Goal: Obtain resource: Obtain resource

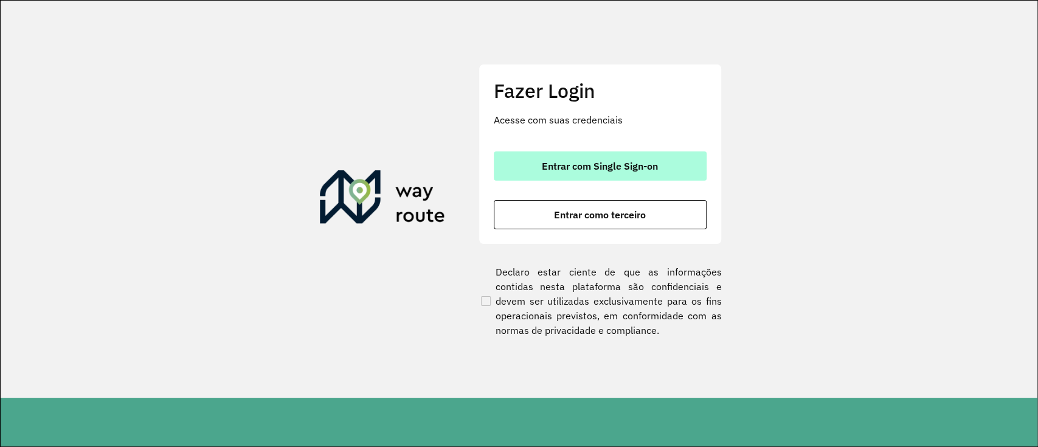
click at [566, 156] on button "Entrar com Single Sign-on" at bounding box center [600, 165] width 213 height 29
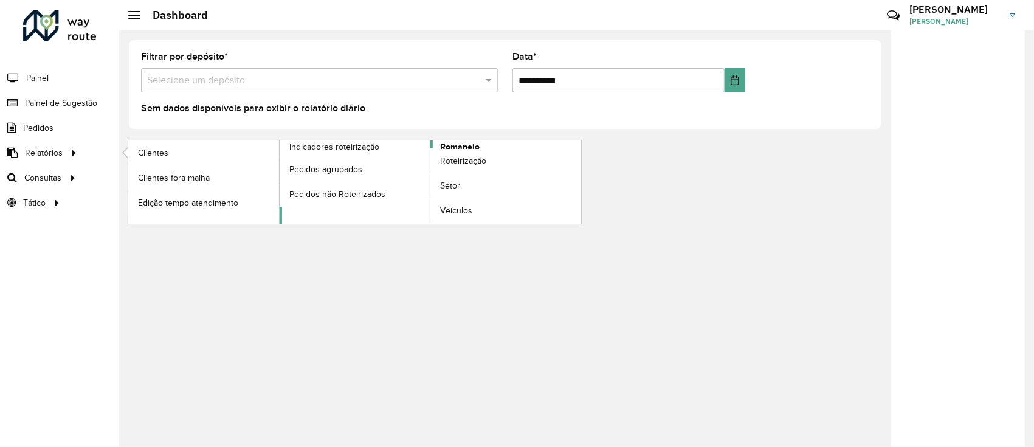
click at [463, 145] on span "Romaneio" at bounding box center [460, 146] width 40 height 13
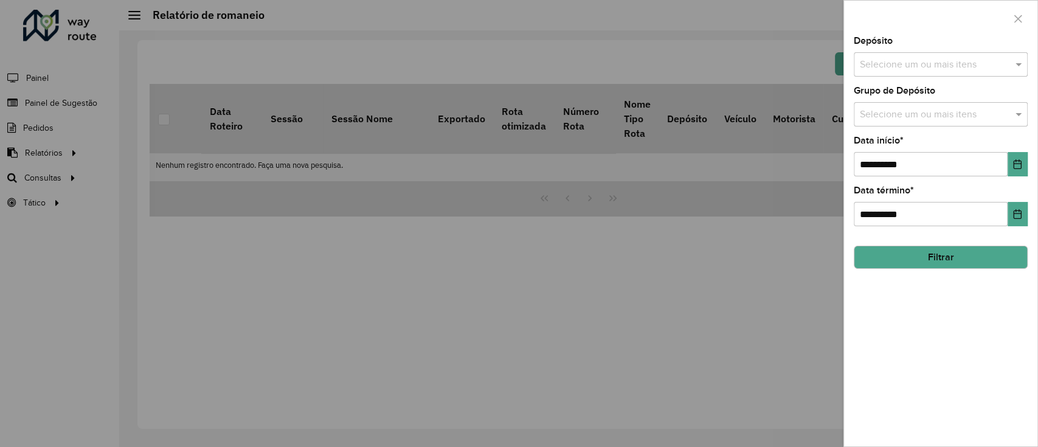
click at [916, 62] on input "text" at bounding box center [934, 65] width 156 height 15
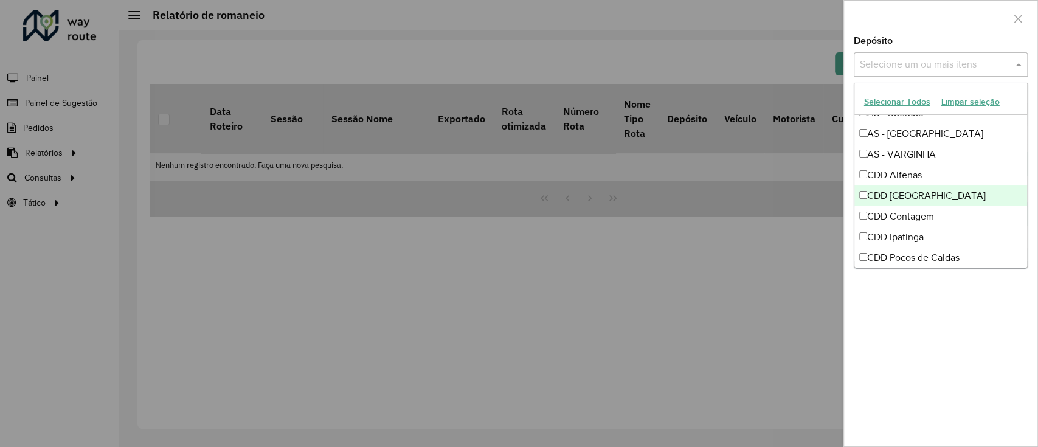
scroll to position [162, 0]
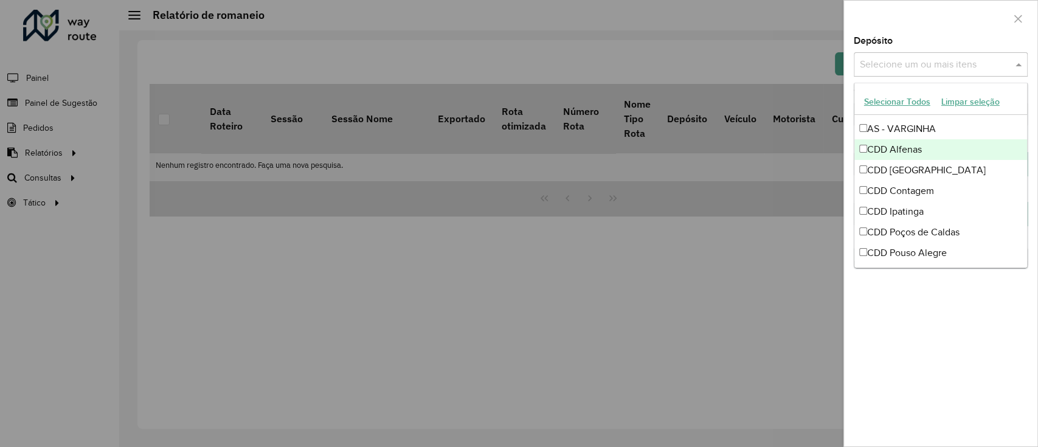
click at [925, 150] on div "CDD Alfenas" at bounding box center [940, 149] width 173 height 21
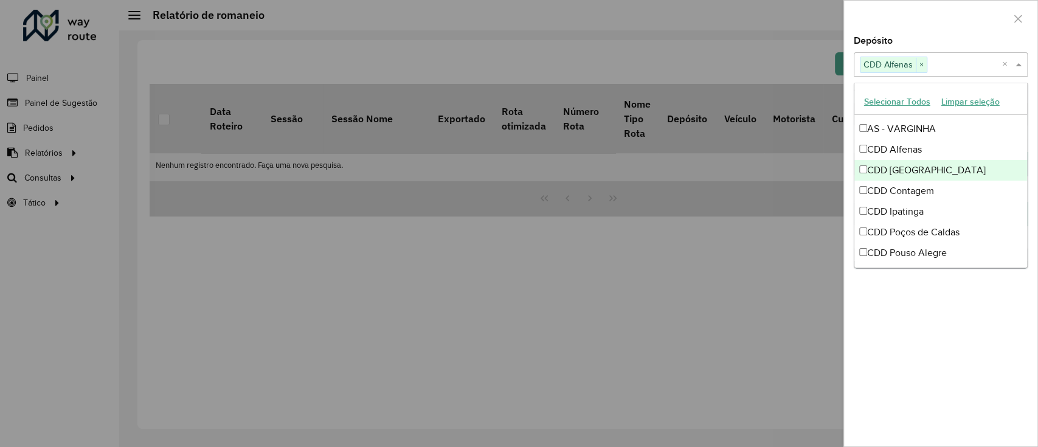
click at [923, 168] on div "CDD [GEOGRAPHIC_DATA]" at bounding box center [940, 170] width 173 height 21
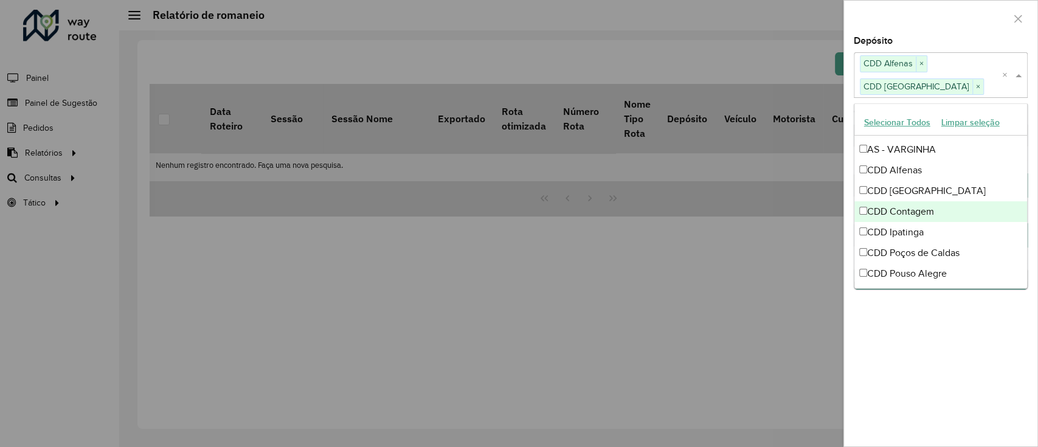
click at [921, 216] on div "CDD Contagem" at bounding box center [940, 211] width 173 height 21
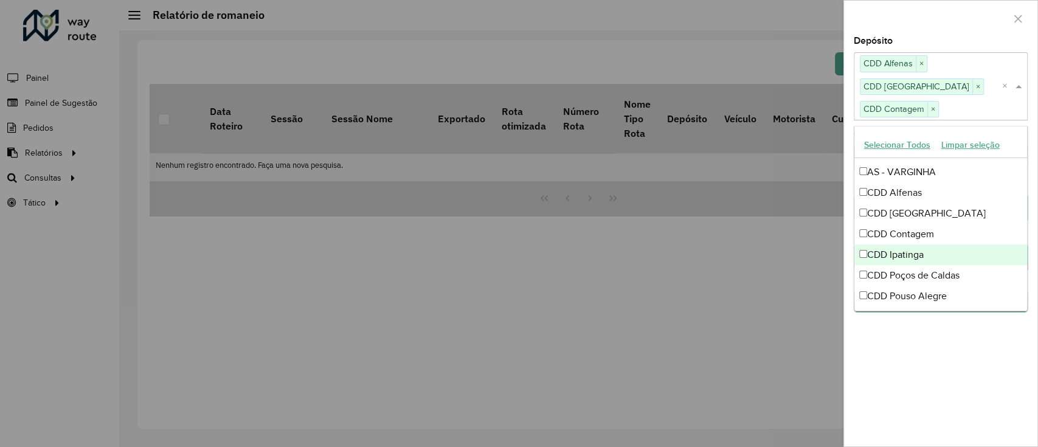
click at [919, 246] on div "CDD Ipatinga" at bounding box center [940, 254] width 173 height 21
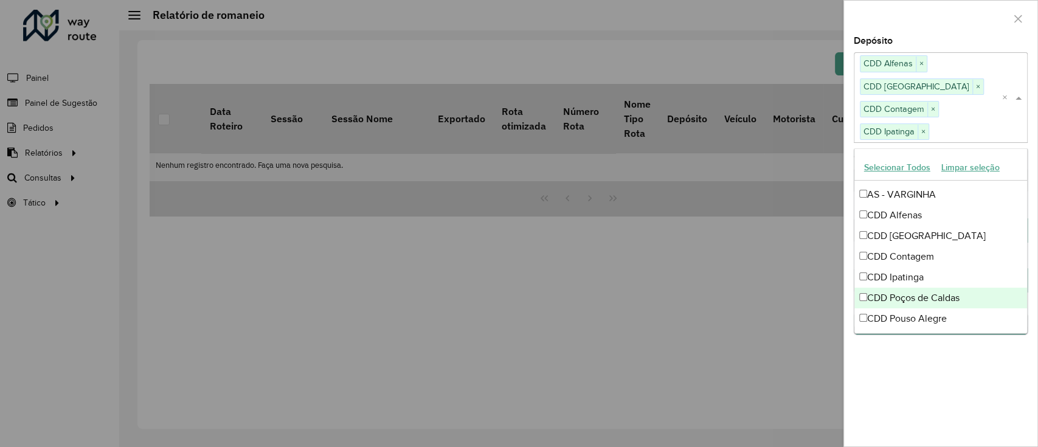
click at [920, 295] on div "CDD Poços de Caldas" at bounding box center [940, 298] width 173 height 21
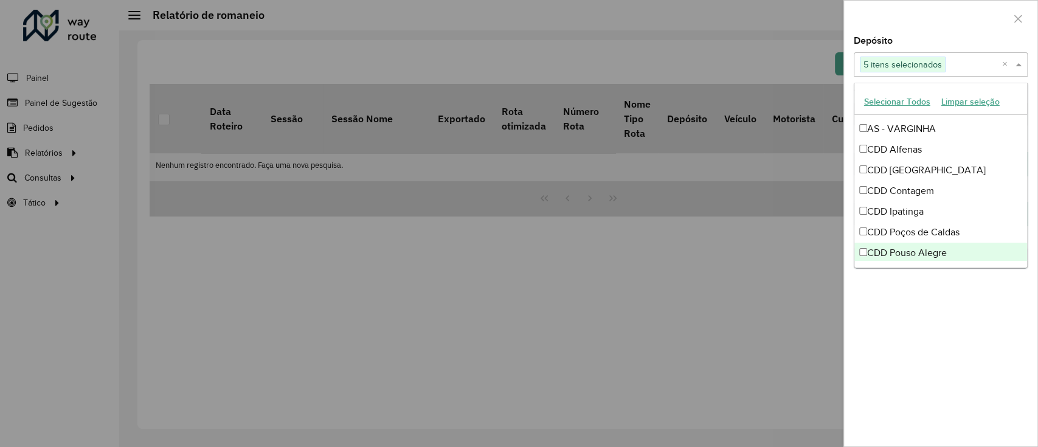
click at [929, 250] on div "CDD Pouso Alegre" at bounding box center [940, 253] width 173 height 21
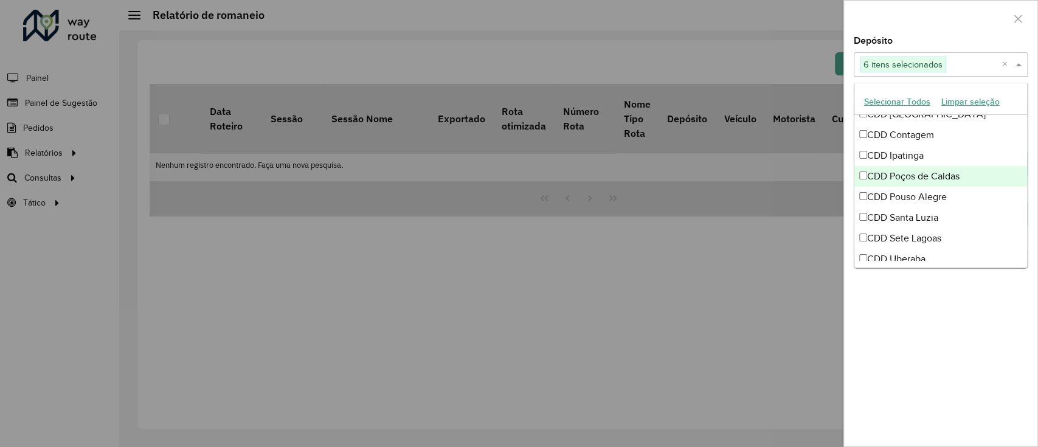
scroll to position [243, 0]
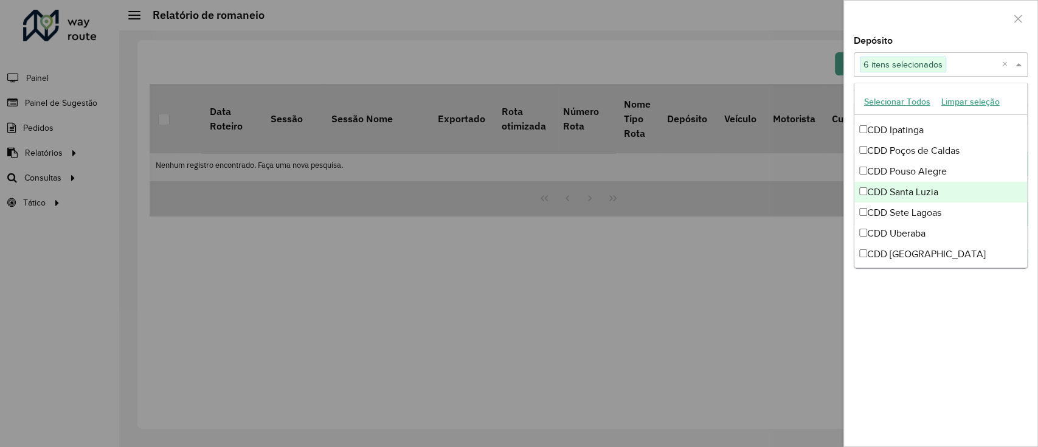
click at [944, 195] on div "CDD Santa Luzia" at bounding box center [940, 192] width 173 height 21
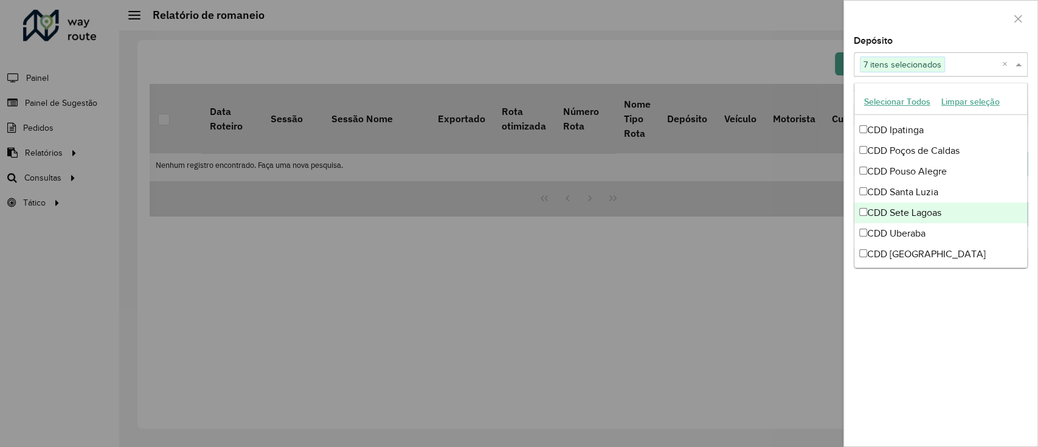
click at [935, 211] on div "CDD Sete Lagoas" at bounding box center [940, 212] width 173 height 21
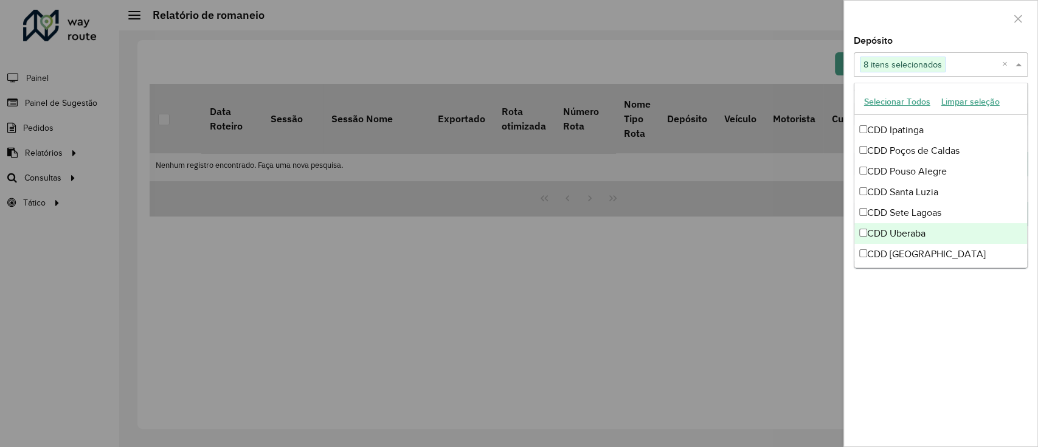
click at [925, 231] on div "CDD Uberaba" at bounding box center [940, 233] width 173 height 21
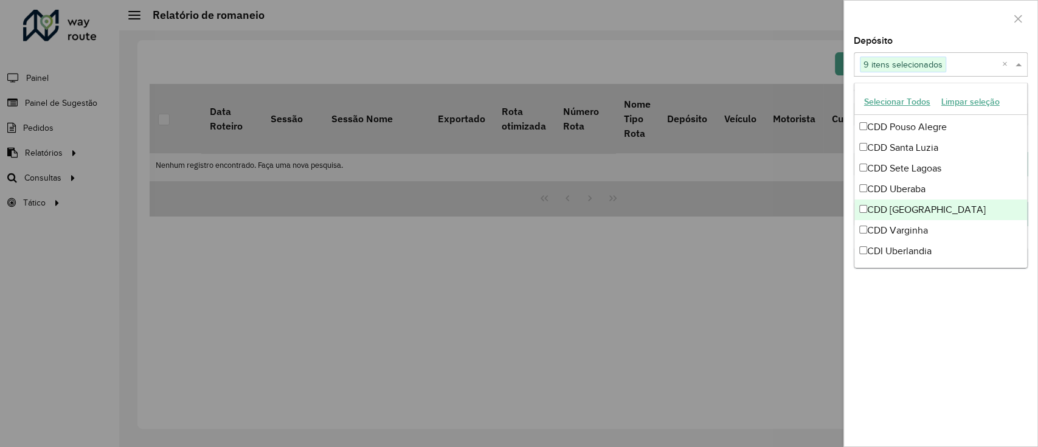
click at [931, 217] on div "CDD [GEOGRAPHIC_DATA]" at bounding box center [940, 209] width 173 height 21
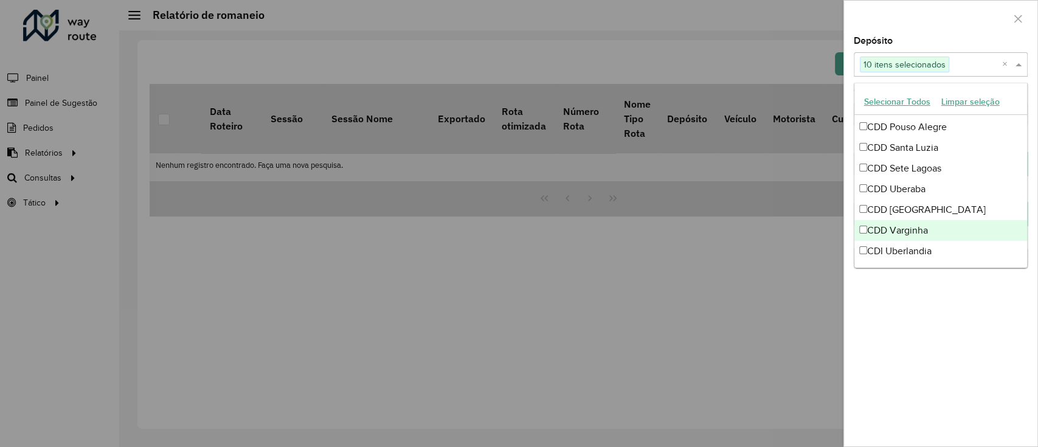
click at [925, 228] on div "CDD Varginha" at bounding box center [940, 230] width 173 height 21
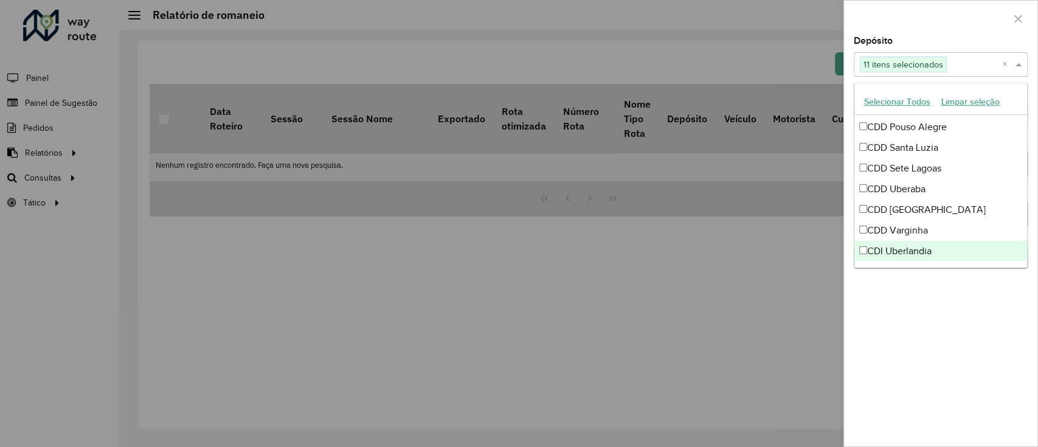
drag, startPoint x: 923, startPoint y: 247, endPoint x: 920, endPoint y: 258, distance: 11.5
click at [923, 248] on div "CDI Uberlandia" at bounding box center [940, 251] width 173 height 21
click at [918, 298] on div "**********" at bounding box center [940, 241] width 193 height 410
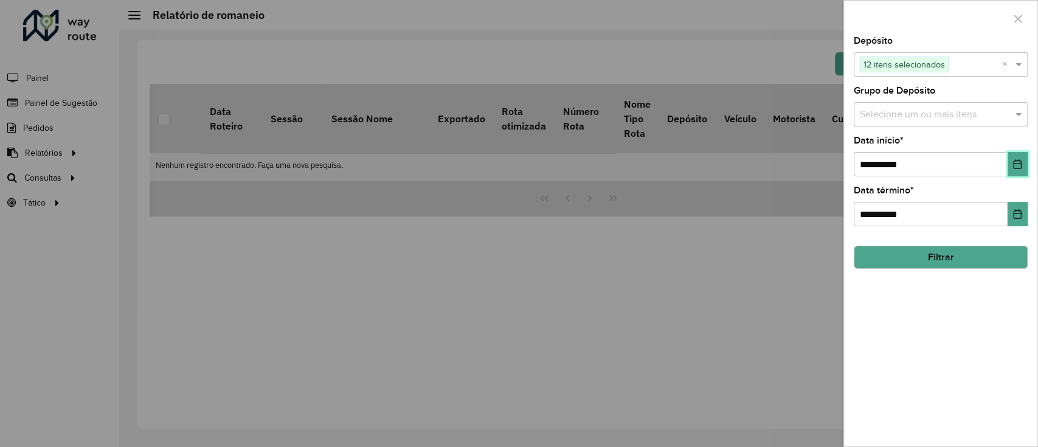
drag, startPoint x: 1017, startPoint y: 168, endPoint x: 1011, endPoint y: 175, distance: 9.1
click at [1016, 168] on icon "Choose Date" at bounding box center [1017, 164] width 10 height 10
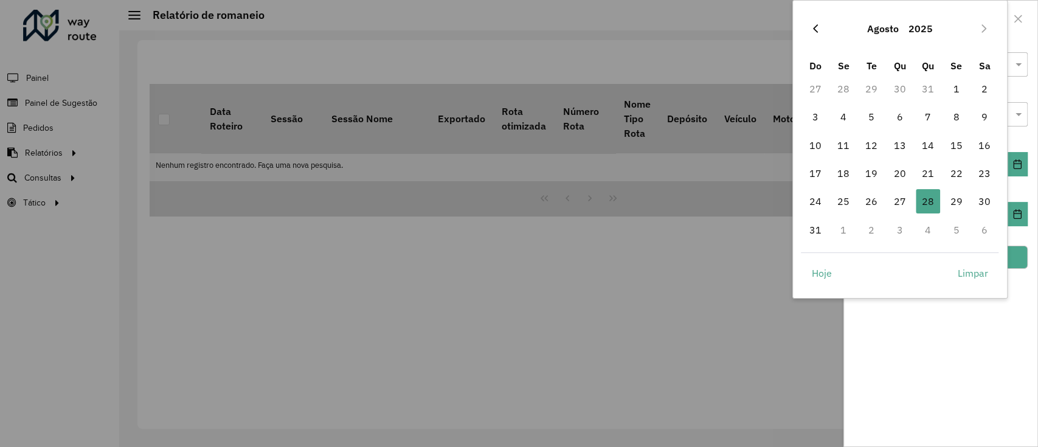
click at [817, 29] on icon "Previous Month" at bounding box center [815, 29] width 10 height 10
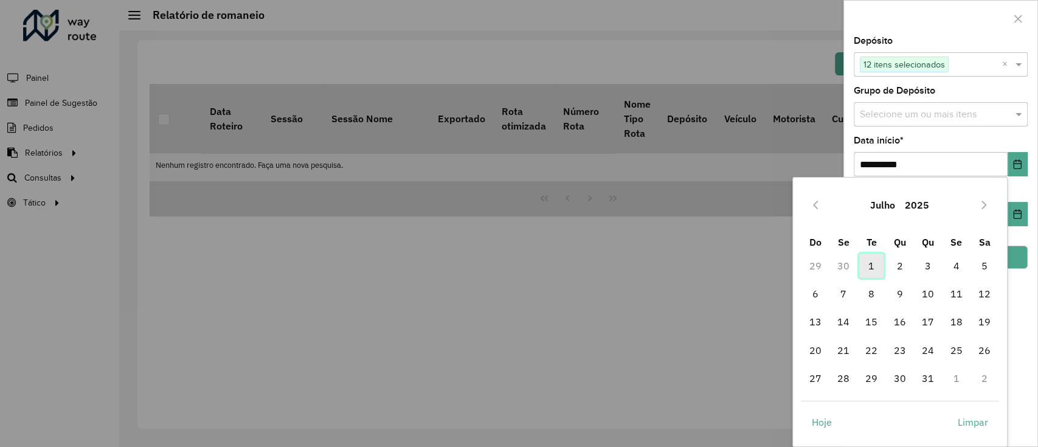
click at [867, 269] on span "1" at bounding box center [871, 265] width 24 height 24
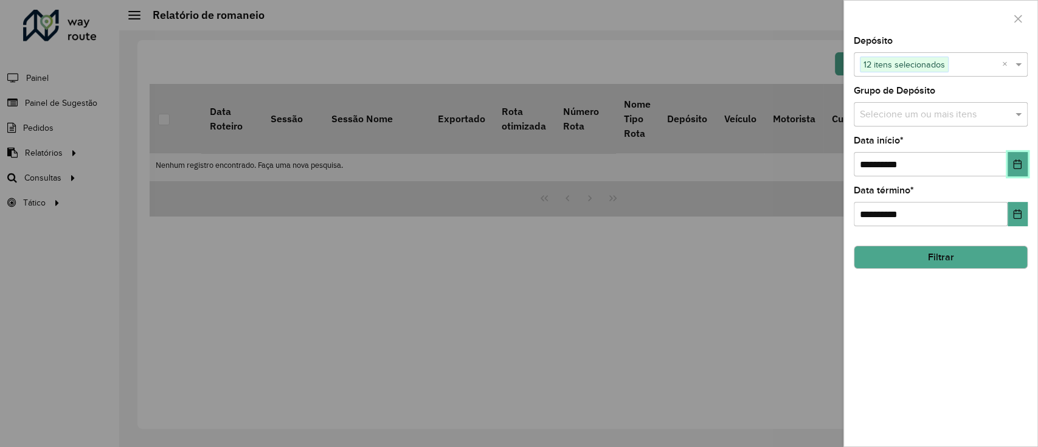
click at [1019, 162] on icon "Choose Date" at bounding box center [1017, 164] width 10 height 10
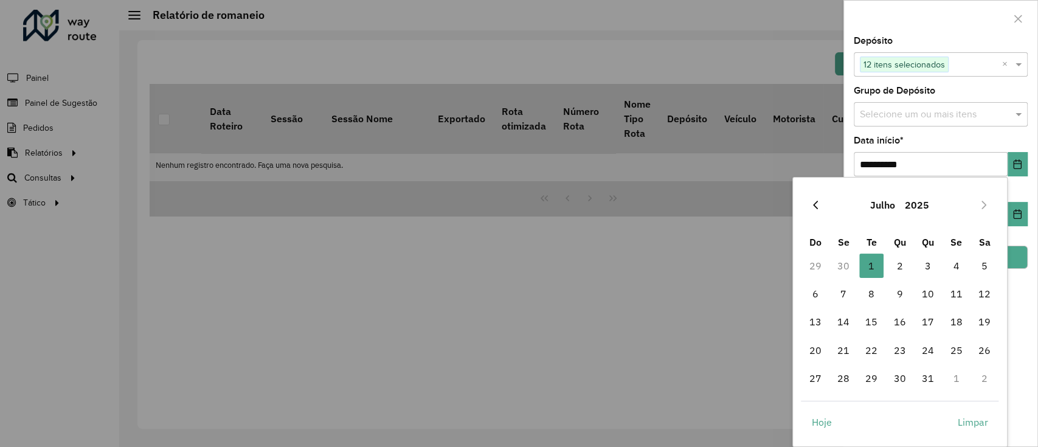
click at [816, 201] on icon "Previous Month" at bounding box center [815, 205] width 10 height 10
click at [818, 202] on icon "Previous Month" at bounding box center [815, 205] width 10 height 10
click at [817, 202] on icon "Previous Month" at bounding box center [815, 205] width 10 height 10
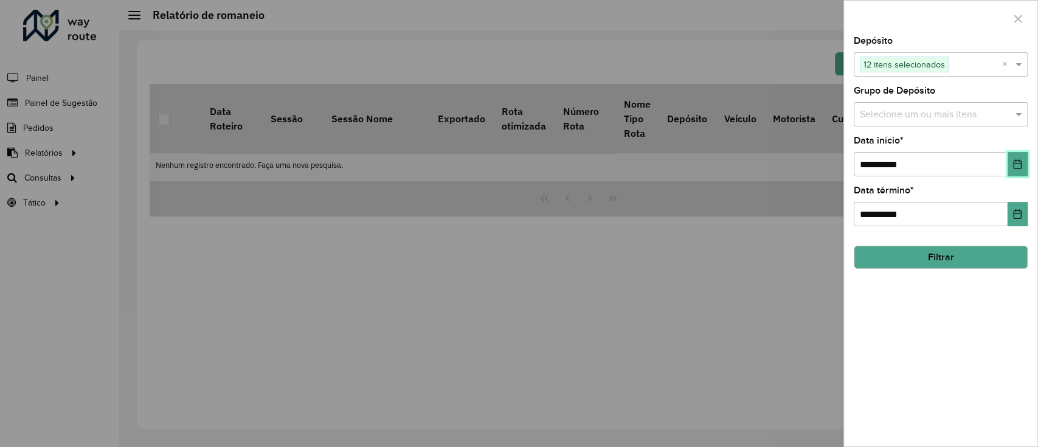
click at [1021, 168] on icon "Choose Date" at bounding box center [1017, 164] width 10 height 10
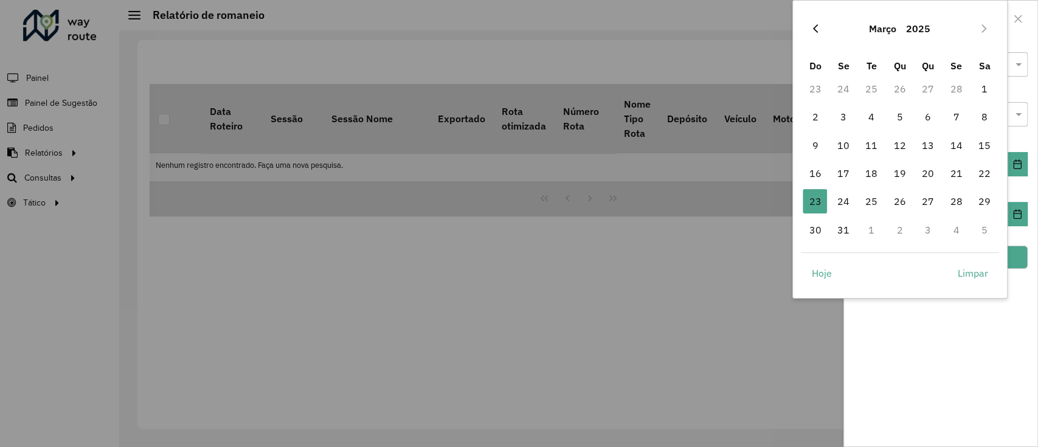
click at [819, 27] on icon "Previous Month" at bounding box center [815, 29] width 10 height 10
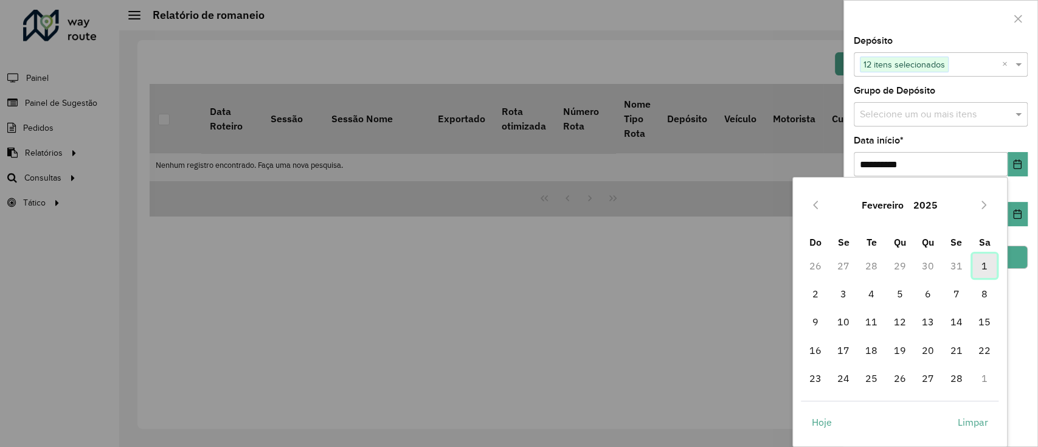
click at [978, 266] on span "1" at bounding box center [984, 265] width 24 height 24
type input "**********"
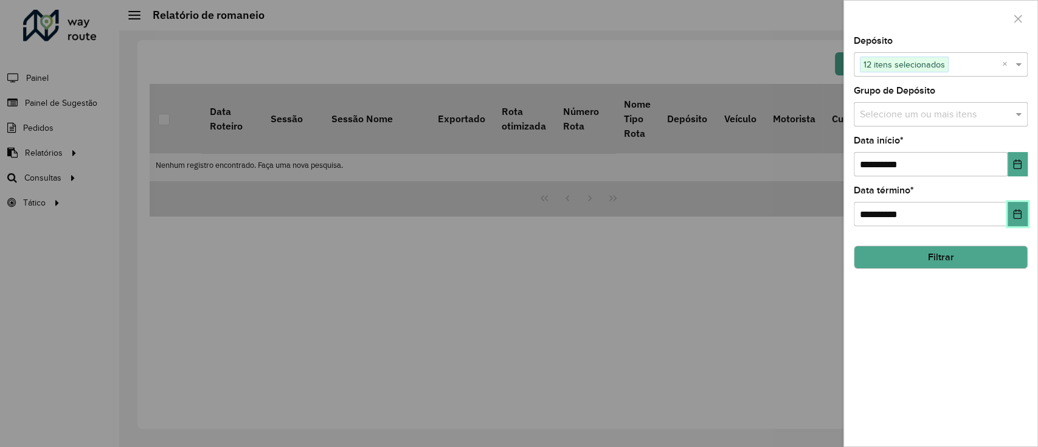
click at [1020, 221] on button "Choose Date" at bounding box center [1017, 214] width 20 height 24
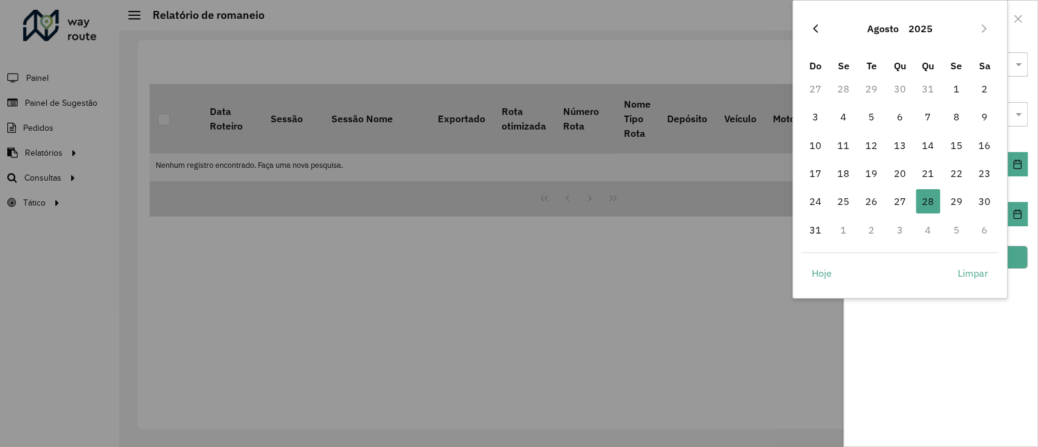
click at [821, 30] on button "Previous Month" at bounding box center [814, 28] width 19 height 19
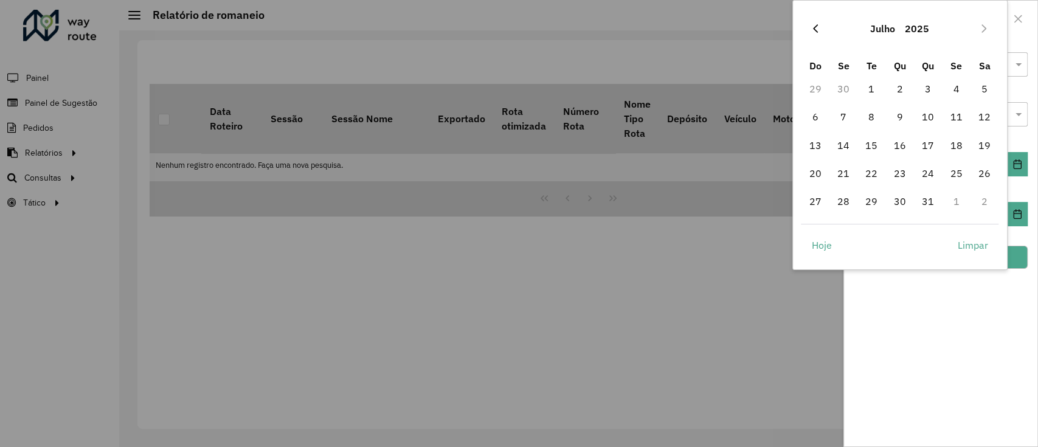
click at [822, 35] on button "Previous Month" at bounding box center [814, 28] width 19 height 19
click at [819, 36] on button "Previous Month" at bounding box center [814, 28] width 19 height 19
click at [820, 36] on button "Previous Month" at bounding box center [814, 28] width 19 height 19
click at [820, 31] on button "Previous Month" at bounding box center [814, 28] width 19 height 19
click at [850, 231] on span "31" at bounding box center [843, 230] width 24 height 24
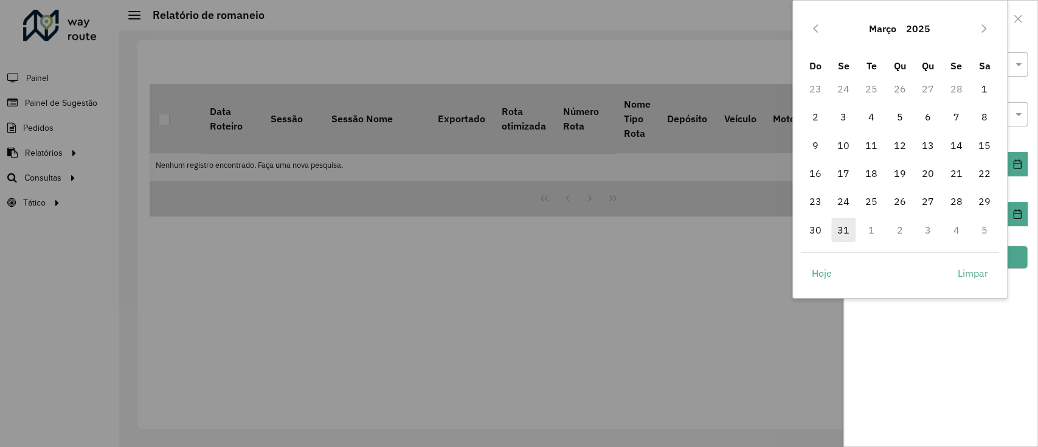
type input "**********"
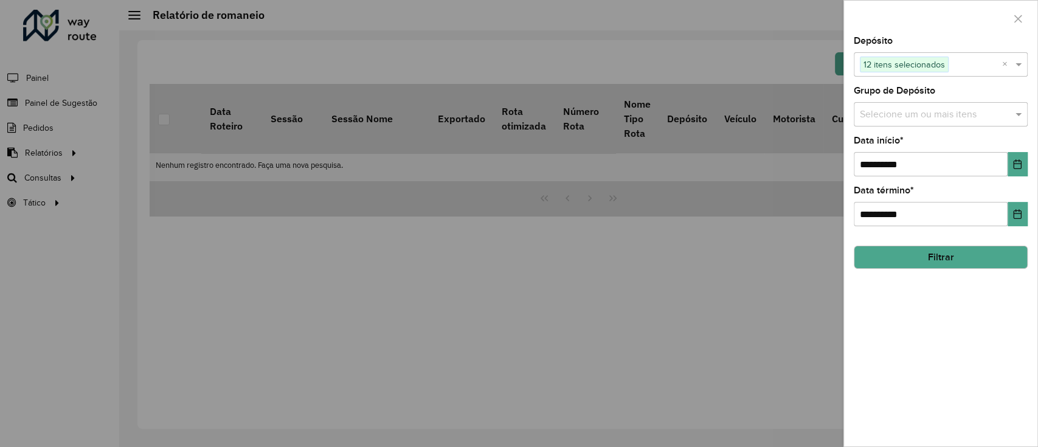
click at [977, 261] on button "Filtrar" at bounding box center [940, 257] width 174 height 23
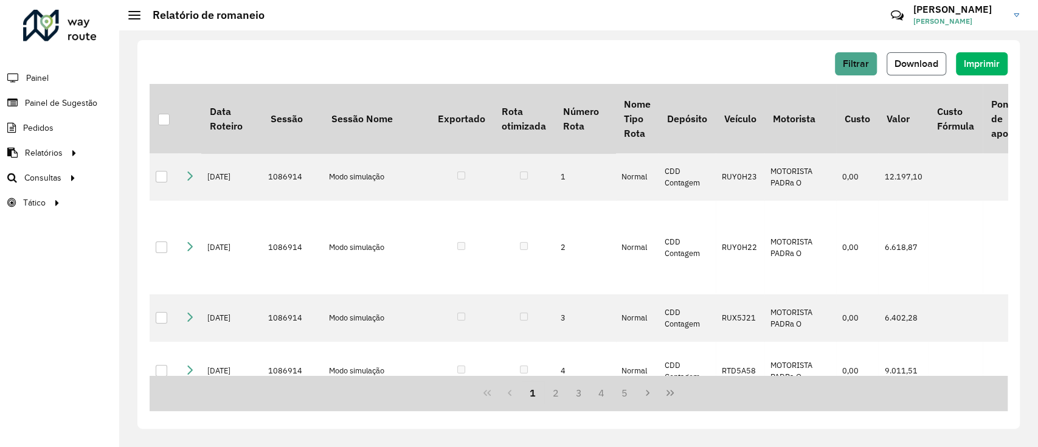
click at [926, 63] on span "Download" at bounding box center [916, 63] width 44 height 10
drag, startPoint x: 162, startPoint y: 117, endPoint x: 652, endPoint y: 445, distance: 590.2
click at [162, 117] on div at bounding box center [164, 120] width 12 height 12
click at [740, 52] on div "Filtrar Download Imprimir" at bounding box center [579, 63] width 858 height 23
click at [913, 66] on span "Download" at bounding box center [916, 63] width 44 height 10
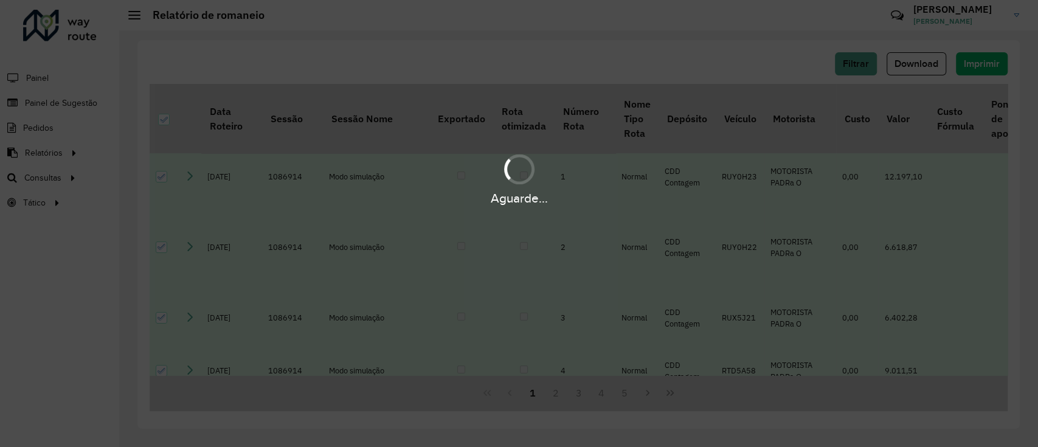
scroll to position [405, 0]
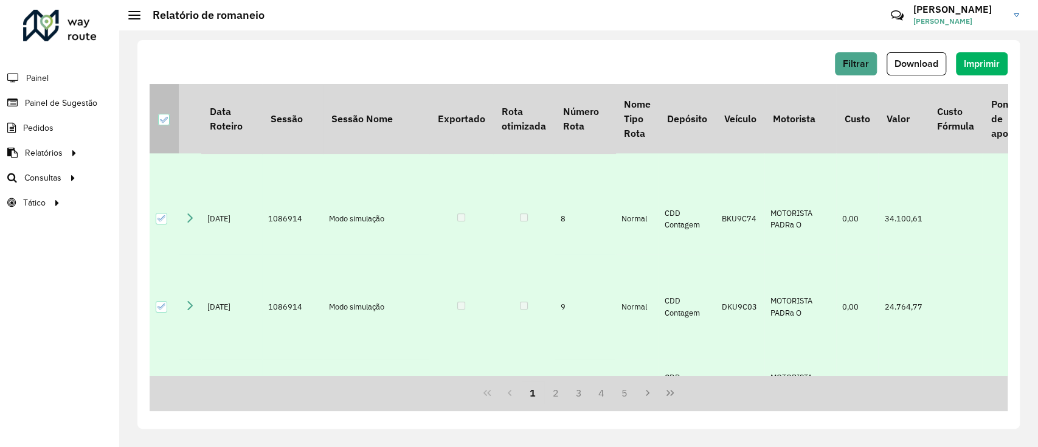
click at [165, 122] on icon at bounding box center [163, 119] width 9 height 9
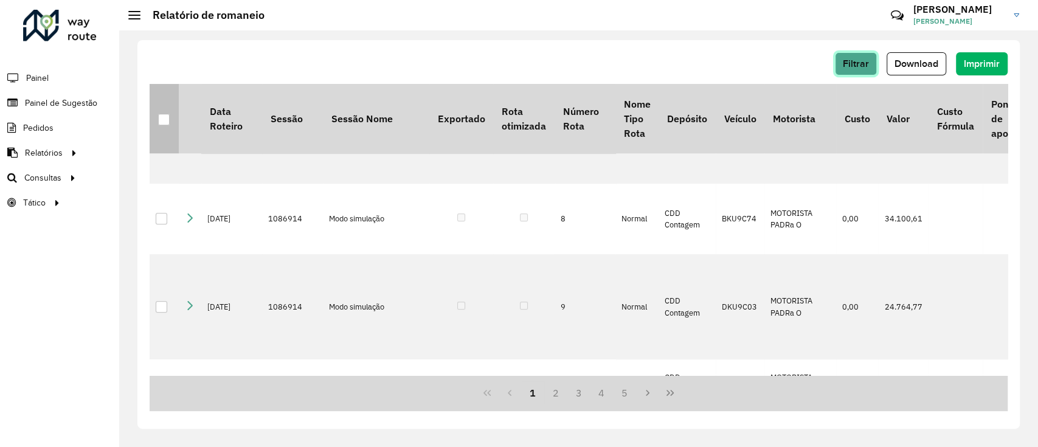
click at [861, 67] on span "Filtrar" at bounding box center [855, 63] width 26 height 10
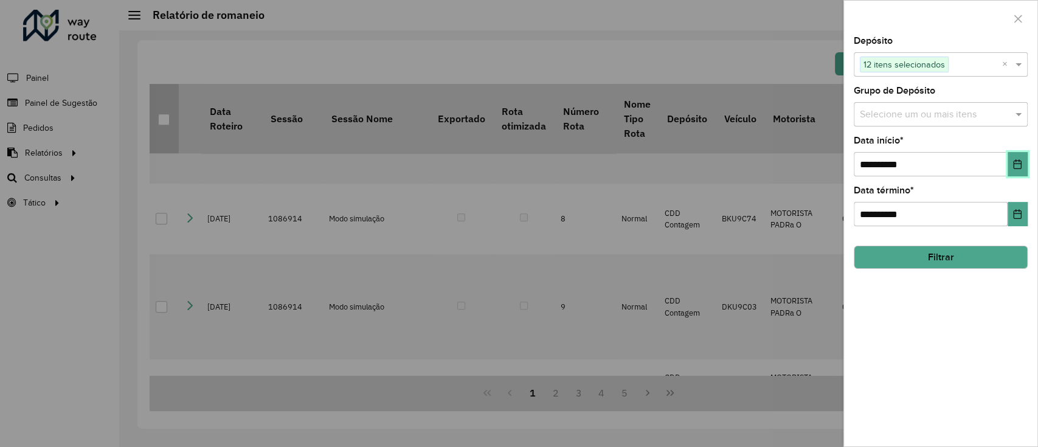
click at [1020, 157] on button "Choose Date" at bounding box center [1017, 164] width 20 height 24
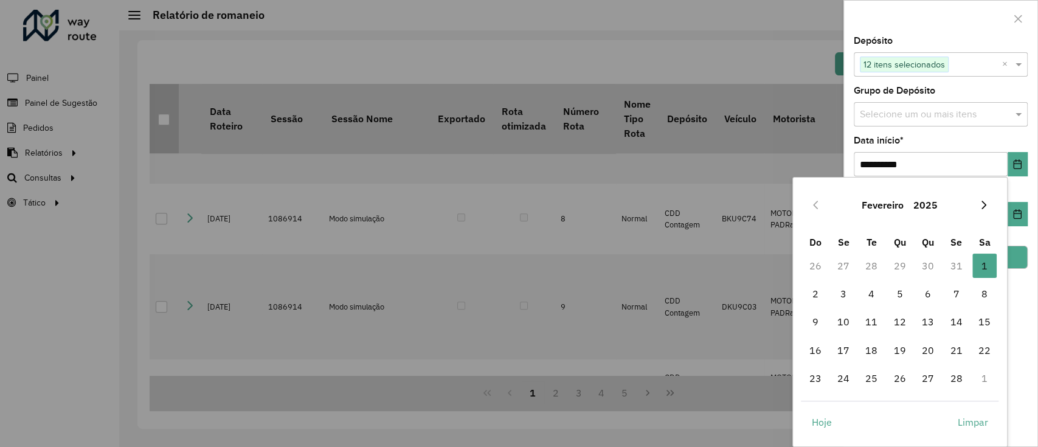
click at [982, 207] on icon "Next Month" at bounding box center [984, 205] width 10 height 10
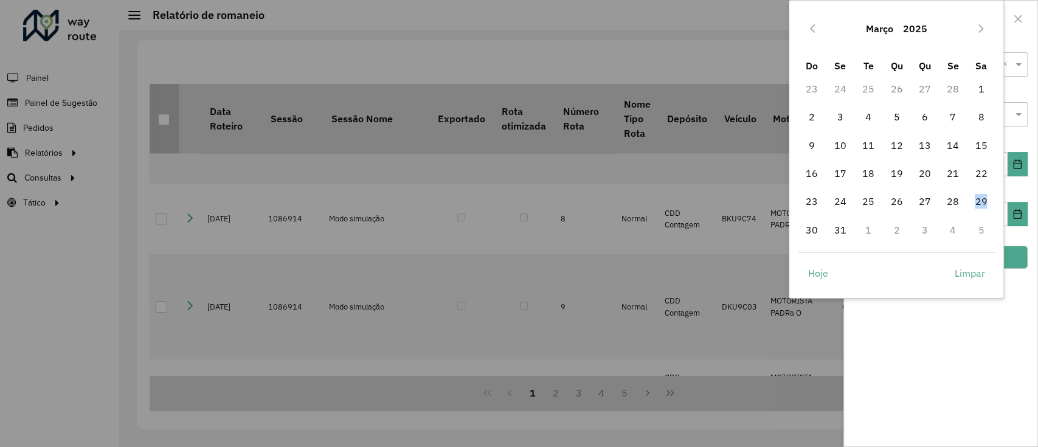
click at [982, 207] on span "29" at bounding box center [980, 201] width 24 height 24
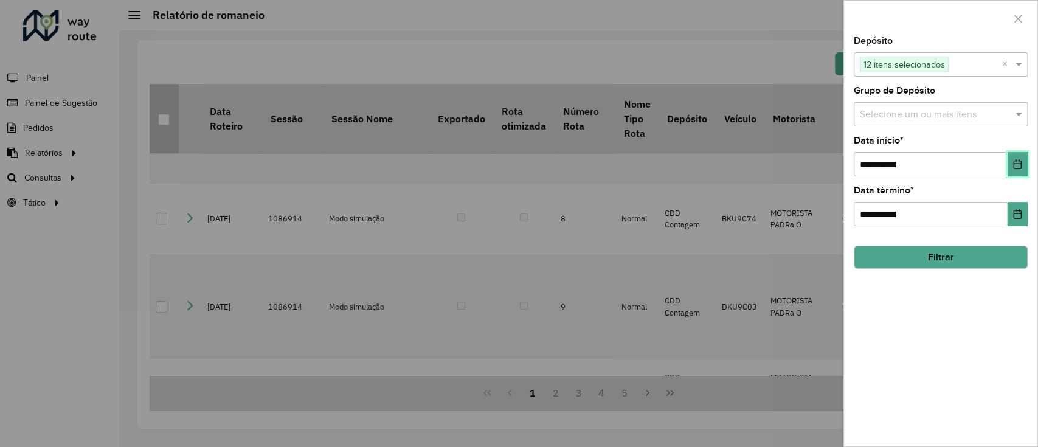
click at [1016, 174] on button "Choose Date" at bounding box center [1017, 164] width 20 height 24
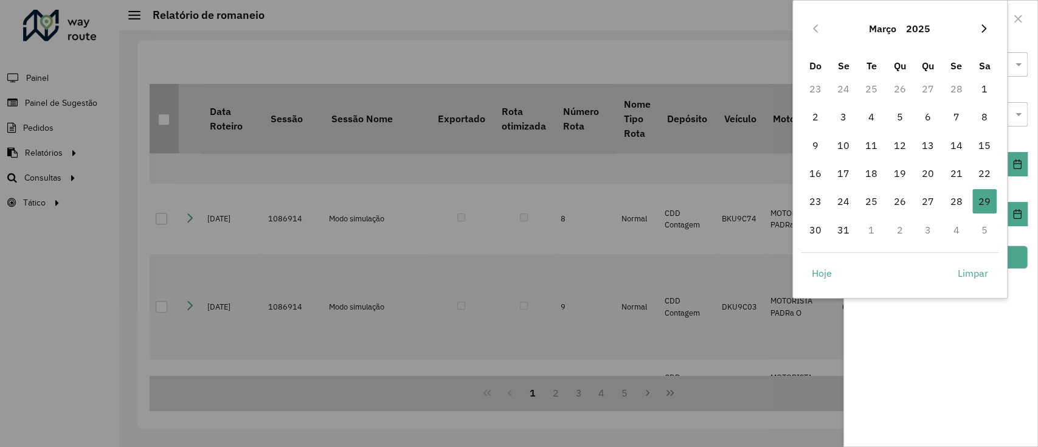
click at [982, 29] on icon "Next Month" at bounding box center [984, 29] width 10 height 10
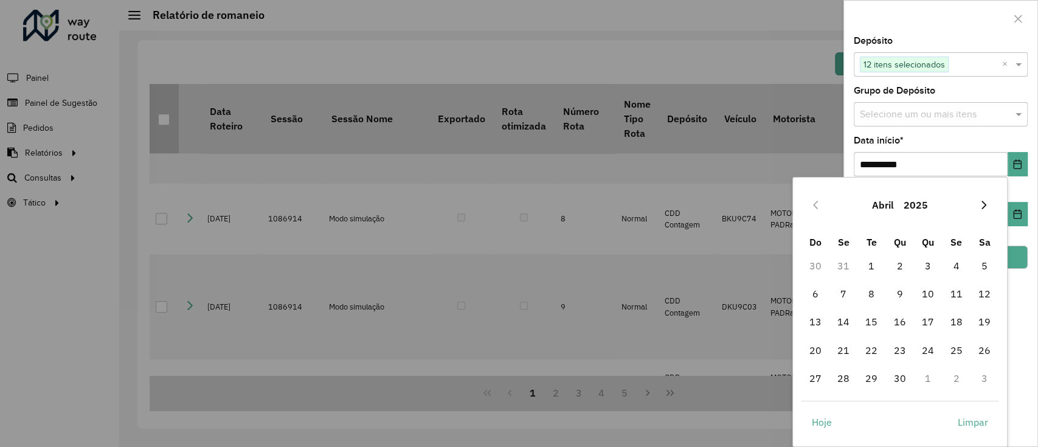
click at [988, 204] on icon "Next Month" at bounding box center [984, 205] width 10 height 10
click at [987, 204] on icon "Next Month" at bounding box center [984, 205] width 10 height 10
click at [873, 261] on span "1" at bounding box center [871, 265] width 24 height 24
type input "**********"
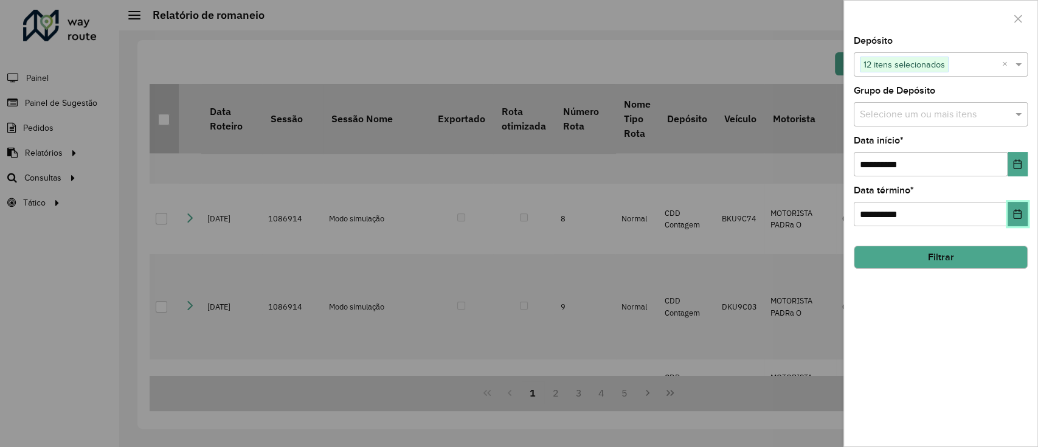
click at [1011, 222] on button "Choose Date" at bounding box center [1017, 214] width 20 height 24
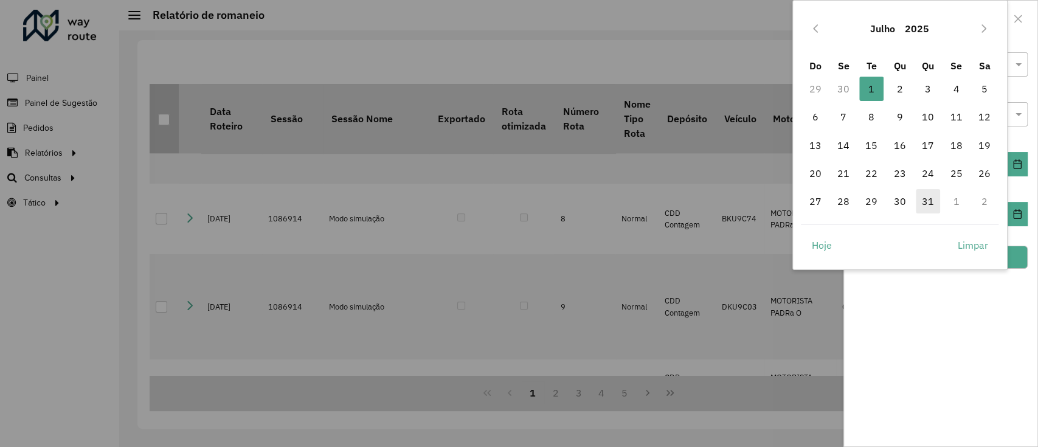
click at [928, 206] on span "31" at bounding box center [927, 201] width 24 height 24
type input "**********"
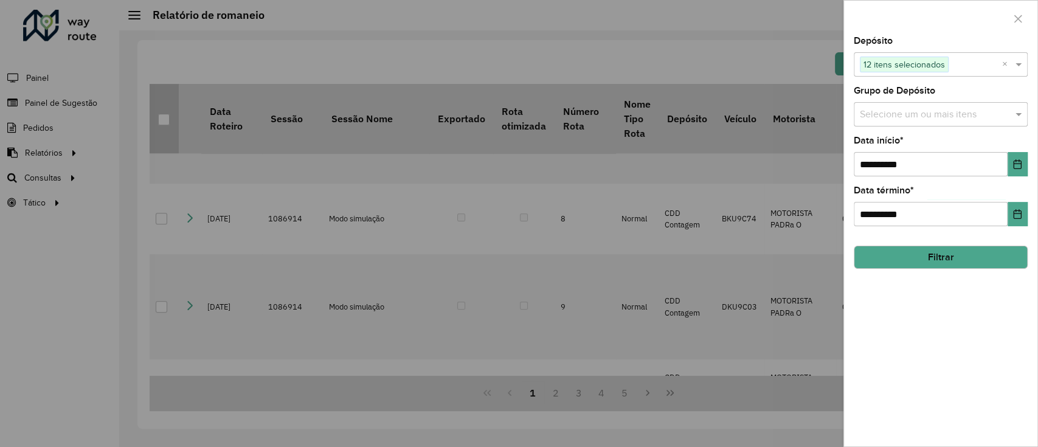
click at [987, 255] on button "Filtrar" at bounding box center [940, 257] width 174 height 23
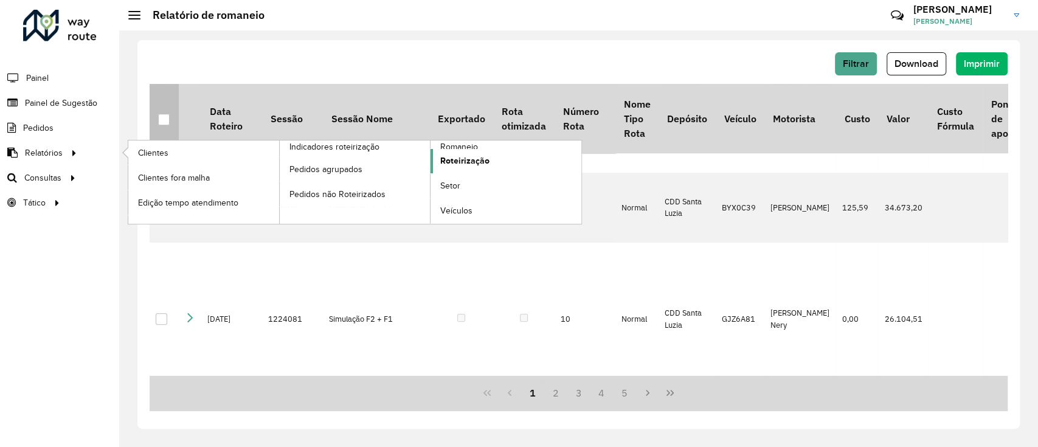
click at [480, 158] on span "Roteirização" at bounding box center [464, 160] width 49 height 13
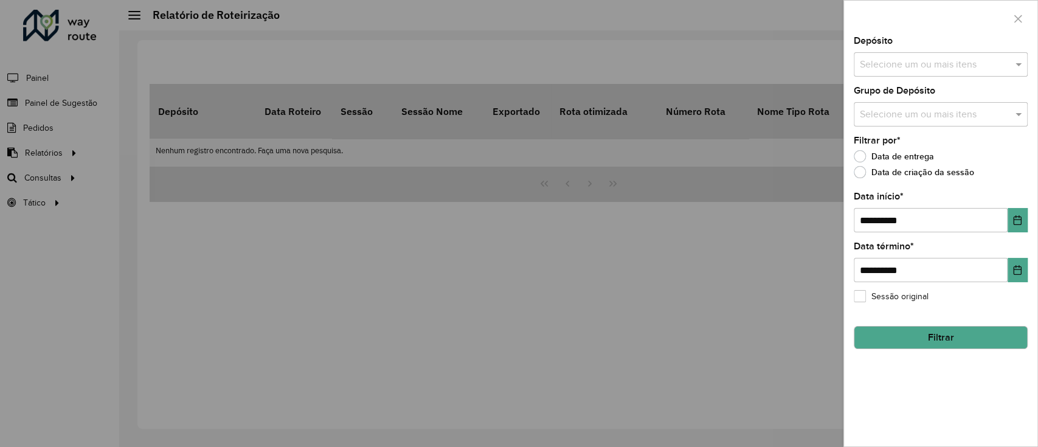
click at [906, 59] on input "text" at bounding box center [934, 65] width 156 height 15
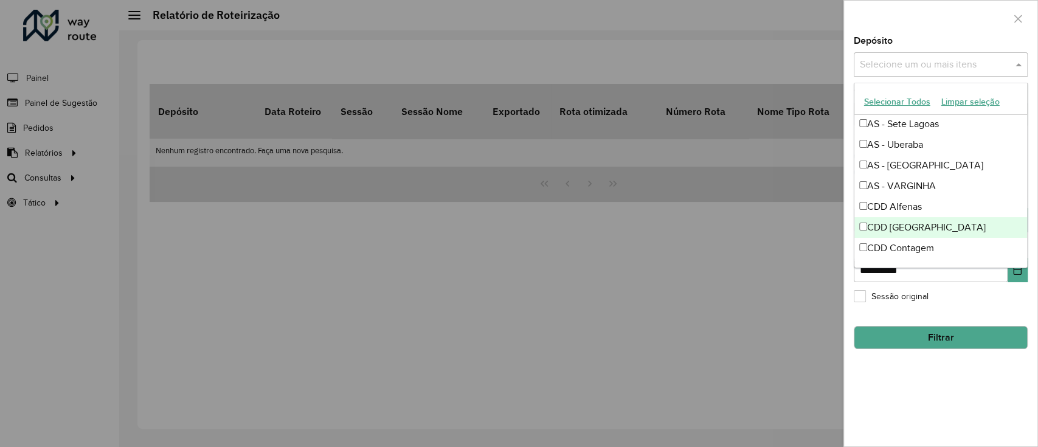
scroll to position [162, 0]
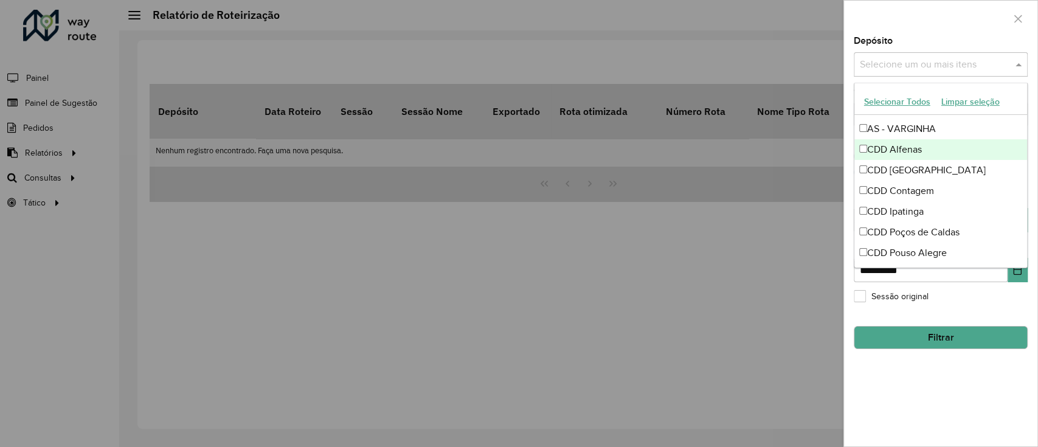
click at [919, 148] on div "CDD Alfenas" at bounding box center [940, 149] width 173 height 21
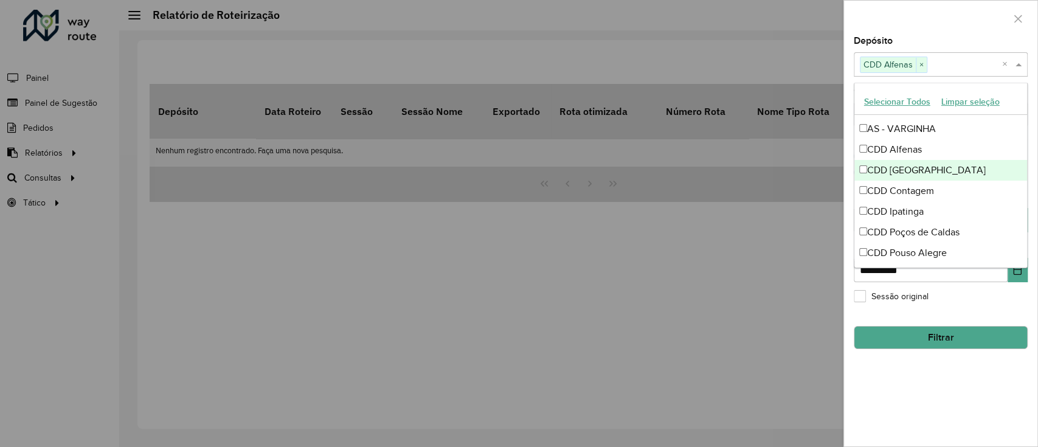
click at [912, 168] on div "CDD [GEOGRAPHIC_DATA]" at bounding box center [940, 170] width 173 height 21
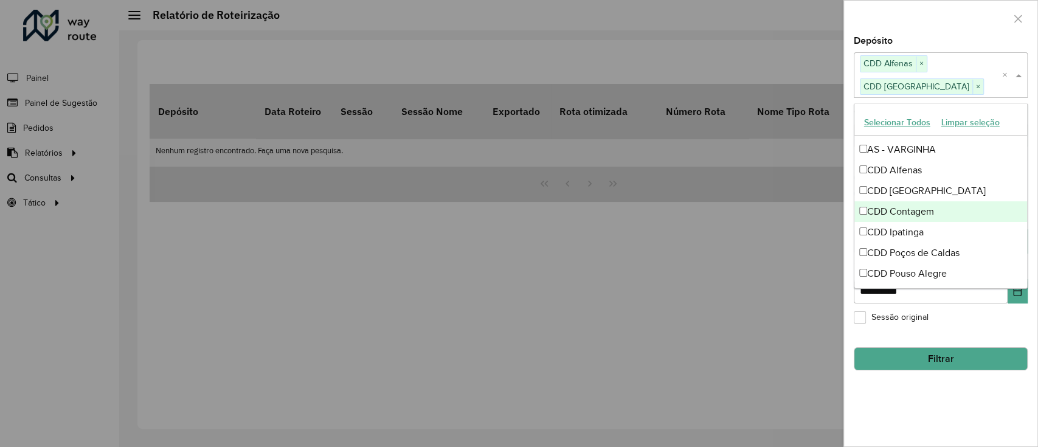
click at [911, 202] on div "CDD Contagem" at bounding box center [940, 211] width 173 height 21
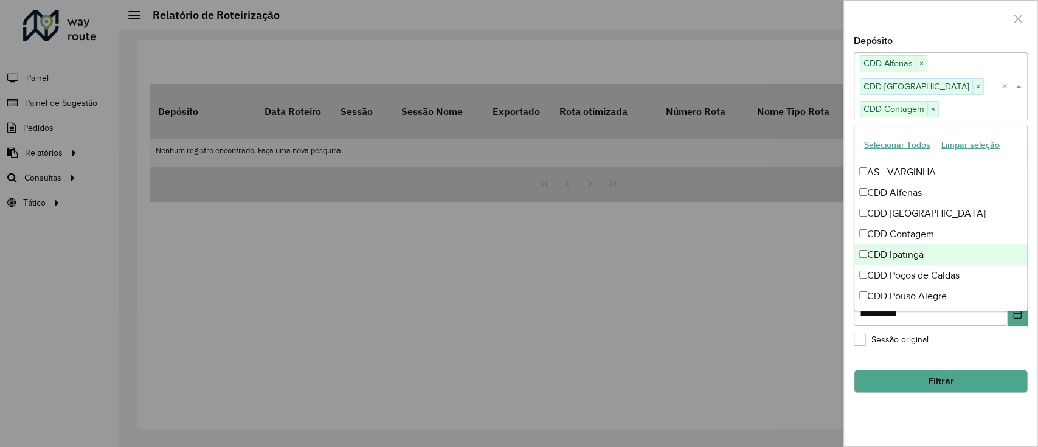
click at [907, 250] on div "CDD Ipatinga" at bounding box center [940, 254] width 173 height 21
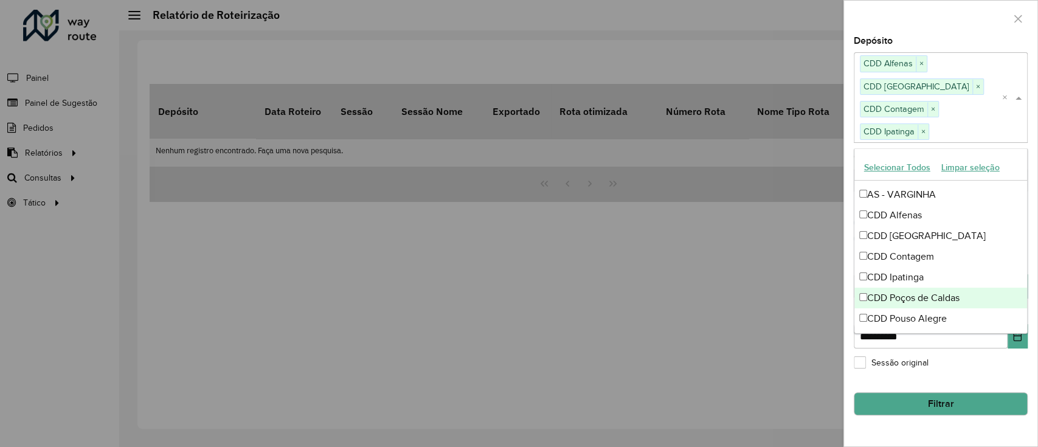
click at [918, 303] on div "CDD Poços de Caldas" at bounding box center [940, 298] width 173 height 21
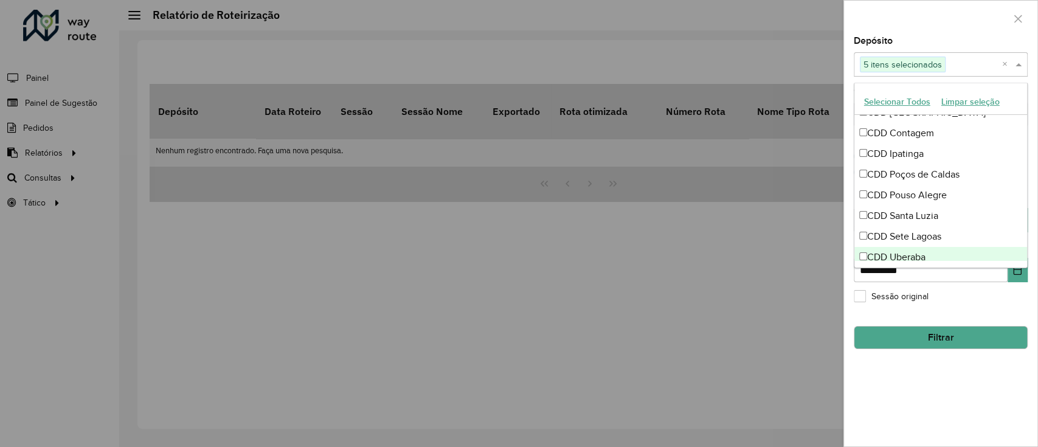
scroll to position [243, 0]
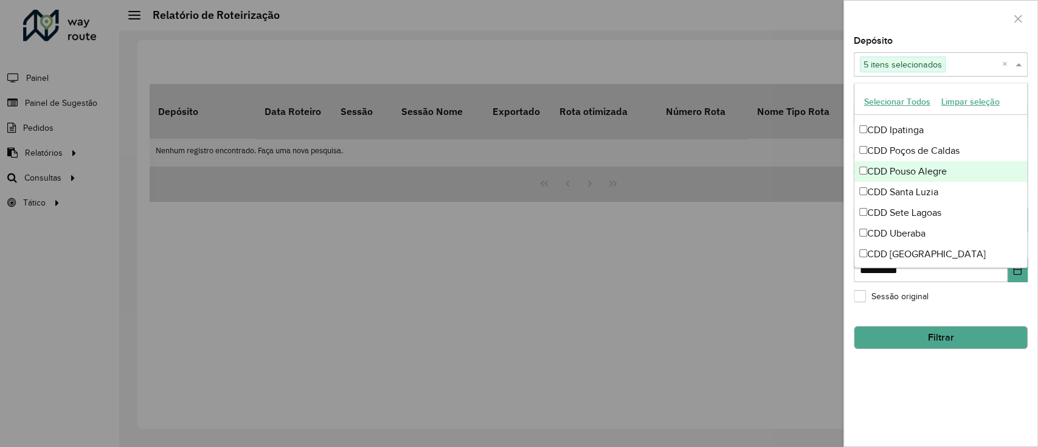
click at [928, 173] on div "CDD Pouso Alegre" at bounding box center [940, 171] width 173 height 21
click at [923, 192] on div "CDD Santa Luzia" at bounding box center [940, 192] width 173 height 21
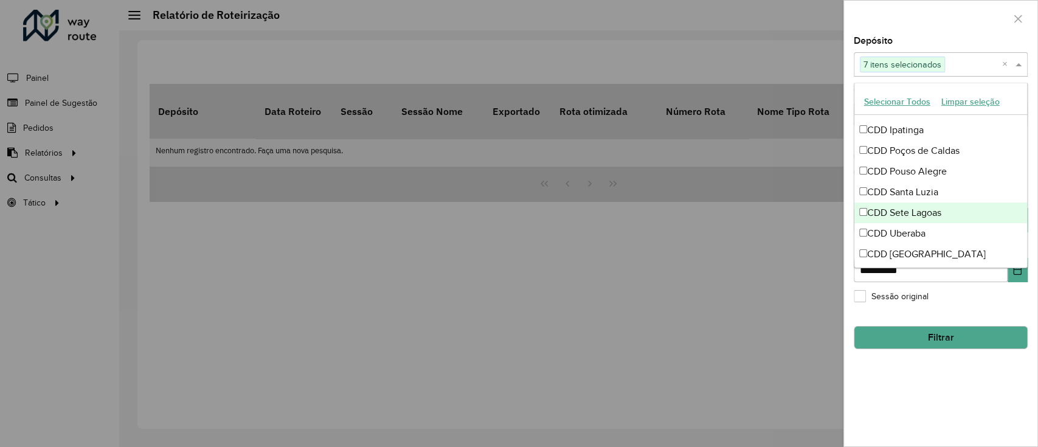
click at [920, 208] on div "CDD Sete Lagoas" at bounding box center [940, 212] width 173 height 21
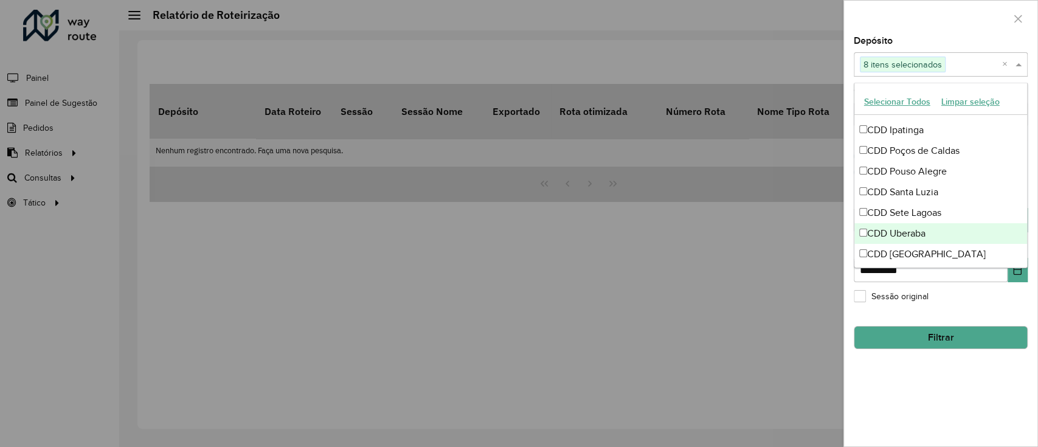
click at [919, 232] on div "CDD Uberaba" at bounding box center [940, 233] width 173 height 21
click at [917, 252] on div "CDD [GEOGRAPHIC_DATA]" at bounding box center [940, 254] width 173 height 21
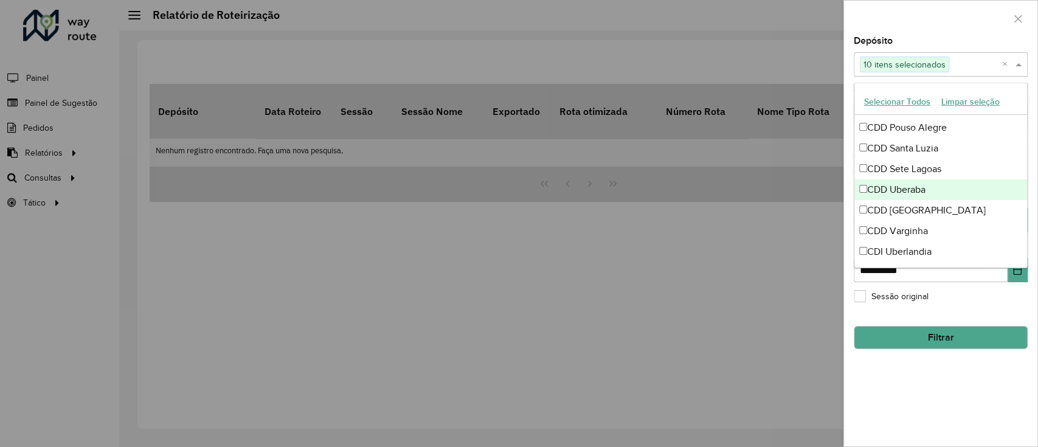
scroll to position [288, 0]
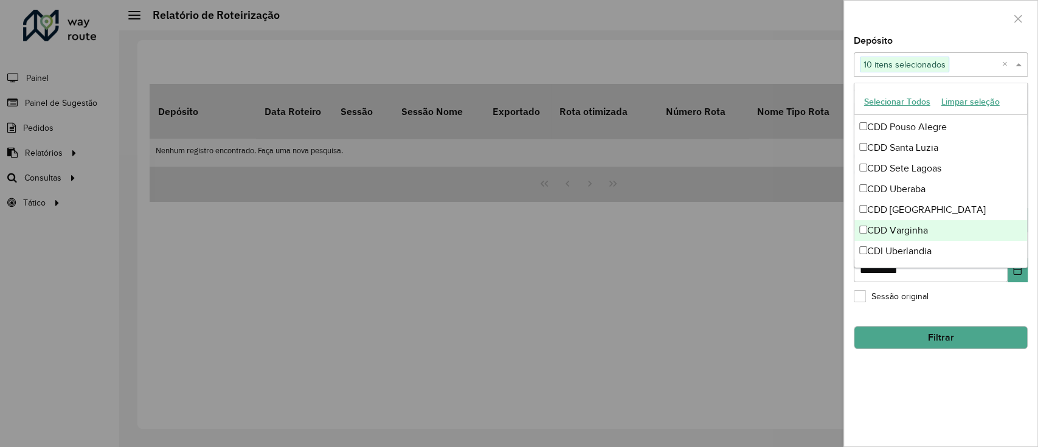
click at [921, 227] on div "CDD Varginha" at bounding box center [940, 230] width 173 height 21
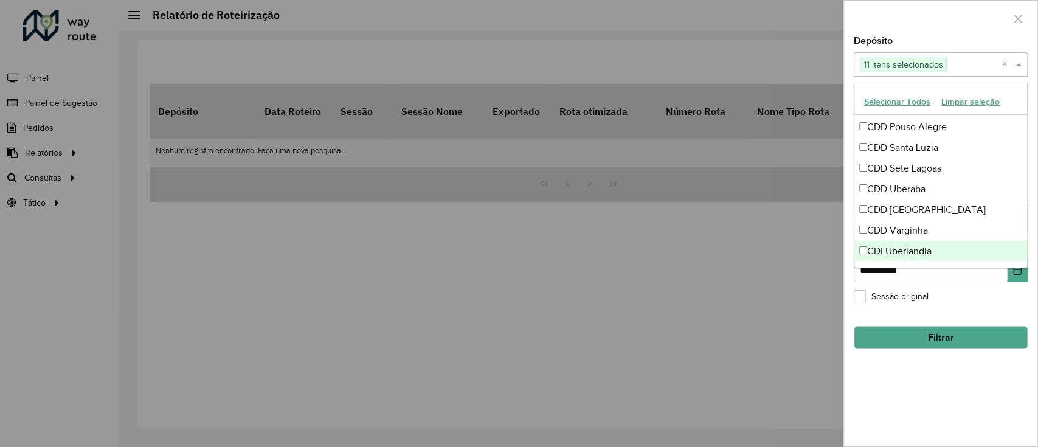
click at [916, 250] on div "CDI Uberlandia" at bounding box center [940, 251] width 173 height 21
click at [971, 315] on div "**********" at bounding box center [940, 241] width 193 height 410
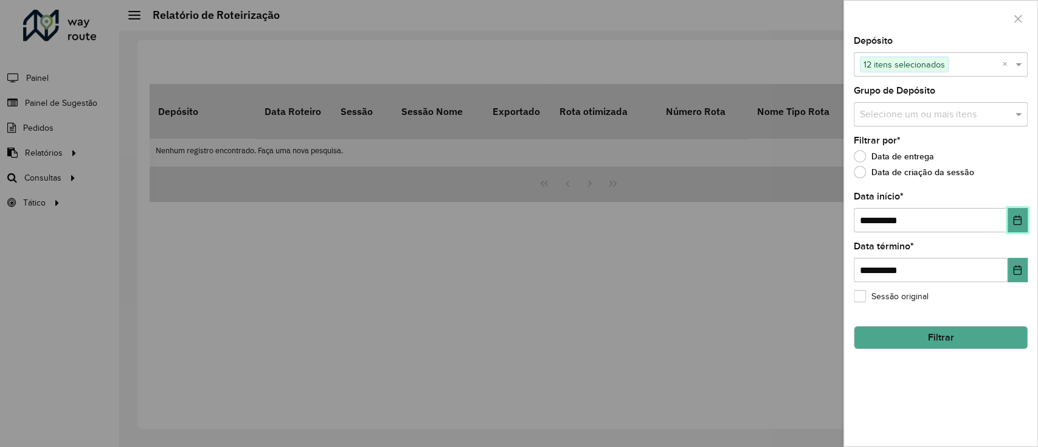
click at [1011, 222] on button "Choose Date" at bounding box center [1017, 220] width 20 height 24
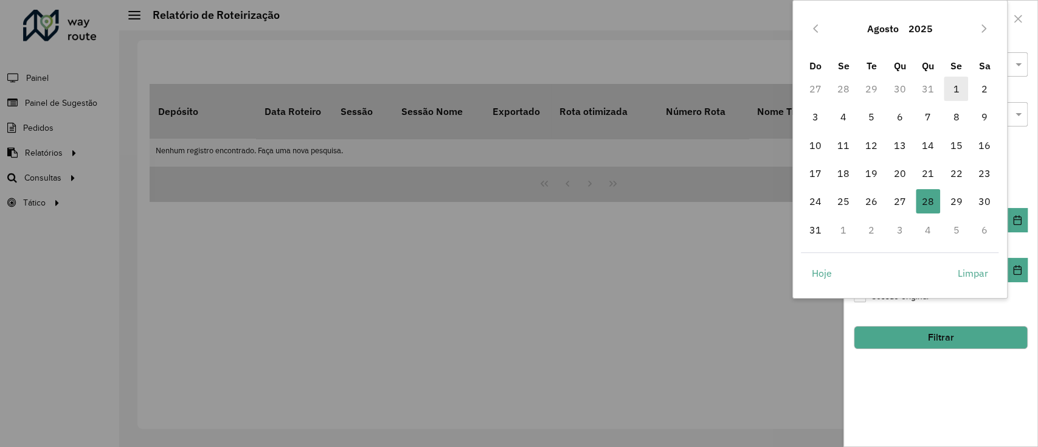
click at [954, 94] on span "1" at bounding box center [955, 89] width 24 height 24
type input "**********"
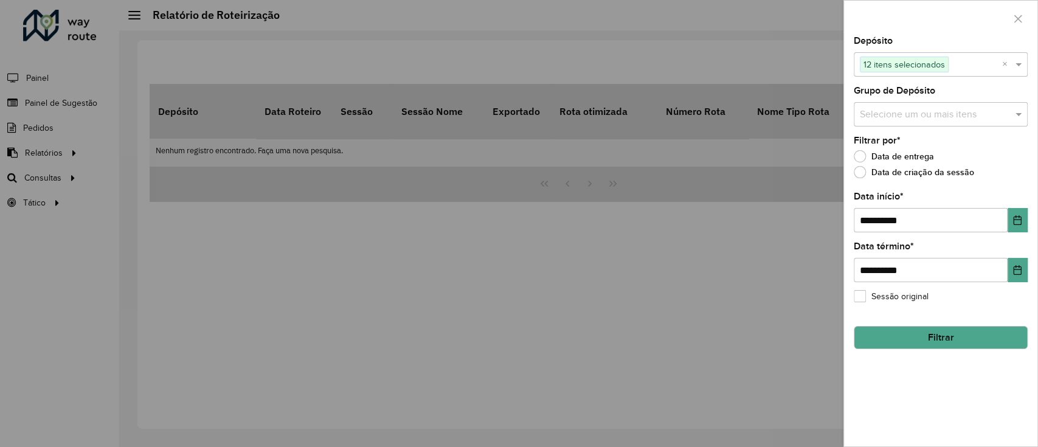
click at [968, 334] on button "Filtrar" at bounding box center [940, 337] width 174 height 23
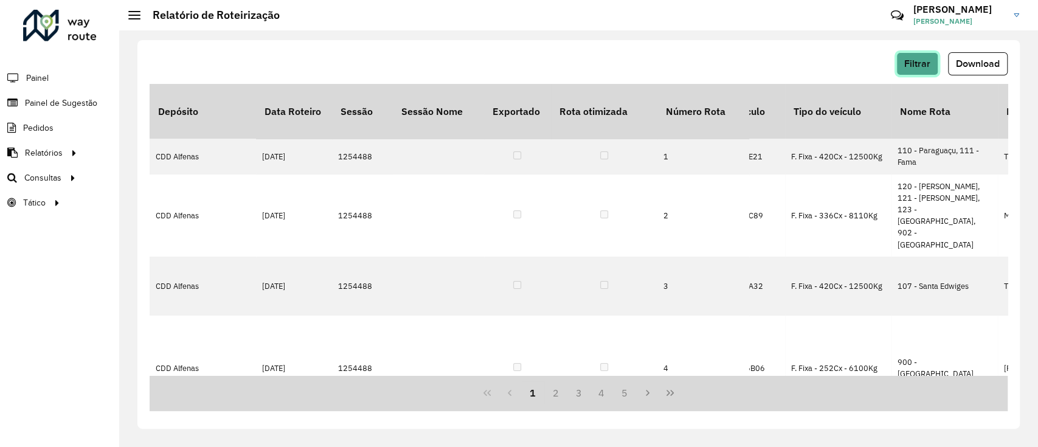
scroll to position [0, 239]
click at [990, 63] on span "Download" at bounding box center [978, 63] width 44 height 10
click at [920, 65] on span "Filtrar" at bounding box center [917, 63] width 26 height 10
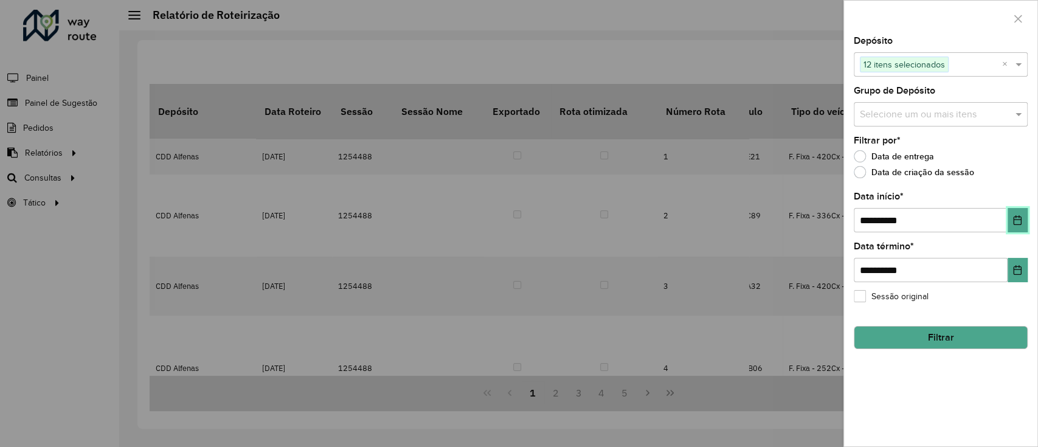
click at [1014, 222] on icon "Choose Date" at bounding box center [1017, 220] width 10 height 10
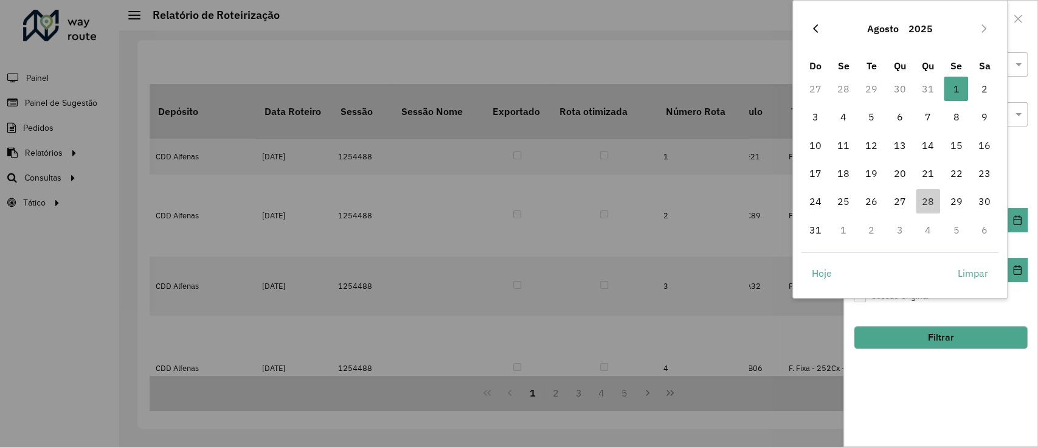
click at [818, 24] on icon "Previous Month" at bounding box center [815, 29] width 10 height 10
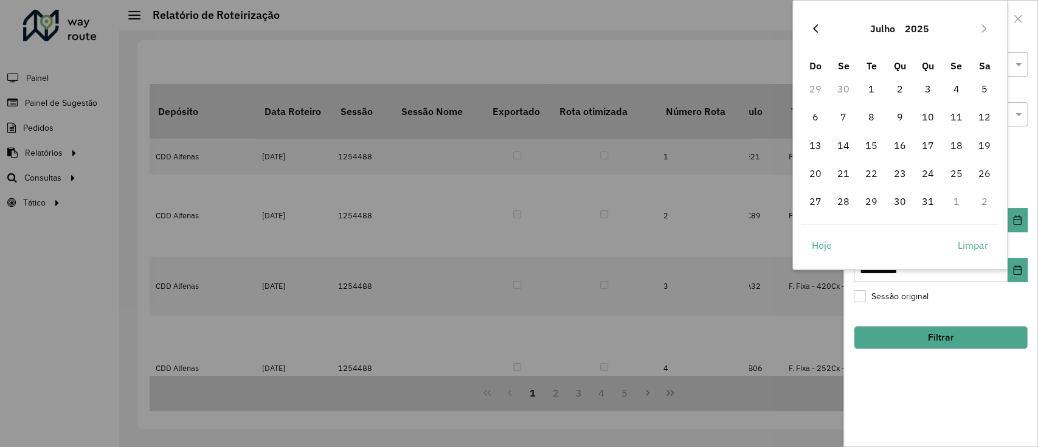
click at [818, 26] on icon "Previous Month" at bounding box center [815, 29] width 10 height 10
click at [818, 84] on span "1" at bounding box center [814, 89] width 24 height 24
type input "**********"
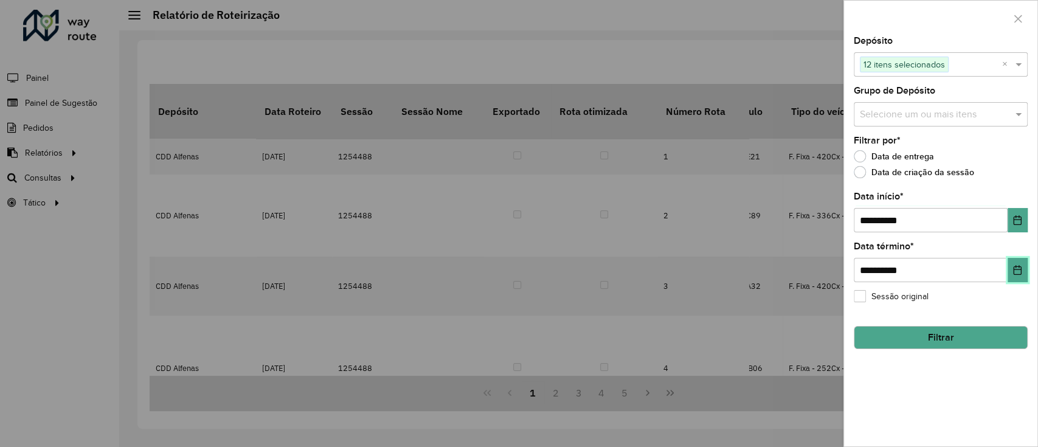
click at [1014, 272] on icon "Choose Date" at bounding box center [1017, 270] width 10 height 10
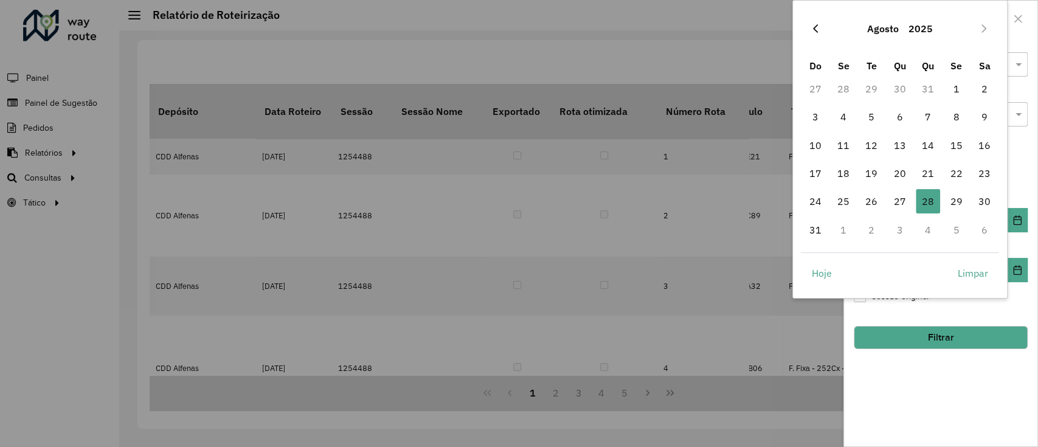
click at [815, 24] on icon "Previous Month" at bounding box center [815, 29] width 10 height 10
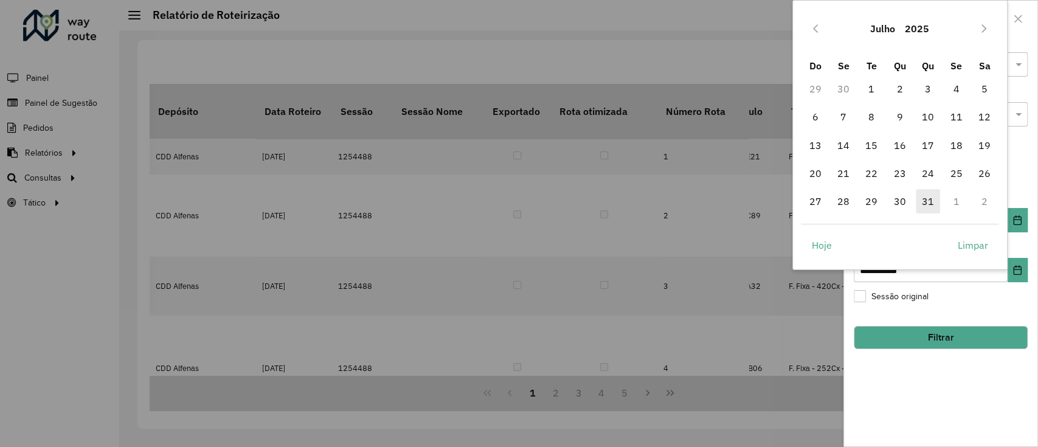
click at [929, 199] on span "31" at bounding box center [927, 201] width 24 height 24
type input "**********"
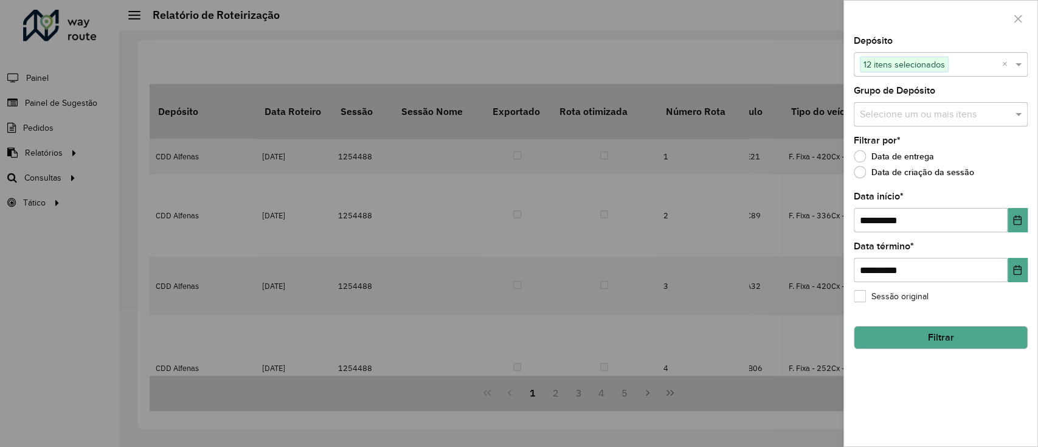
click at [944, 335] on button "Filtrar" at bounding box center [940, 337] width 174 height 23
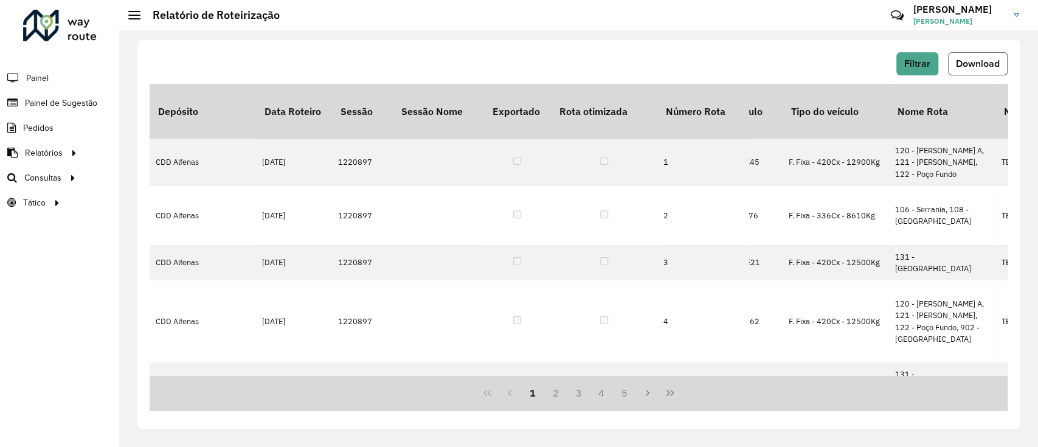
click at [982, 67] on span "Download" at bounding box center [978, 63] width 44 height 10
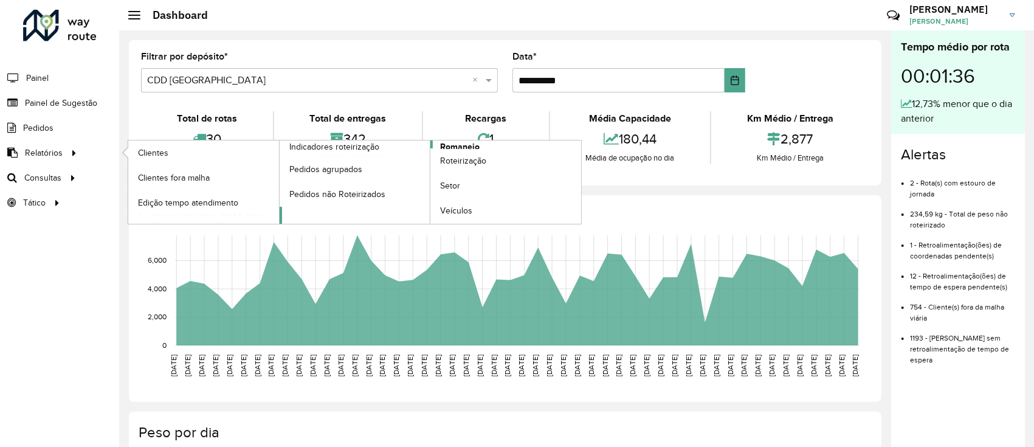
click at [447, 144] on span "Romaneio" at bounding box center [460, 146] width 40 height 13
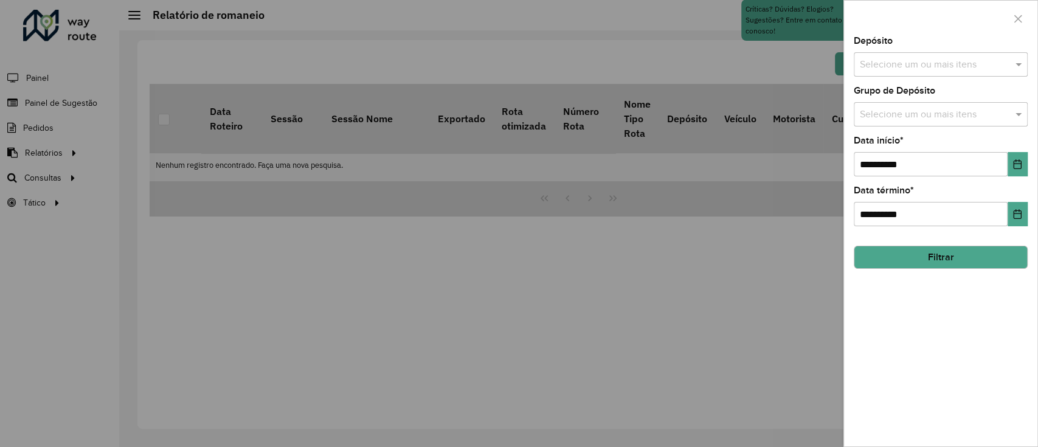
click at [925, 67] on input "text" at bounding box center [934, 65] width 156 height 15
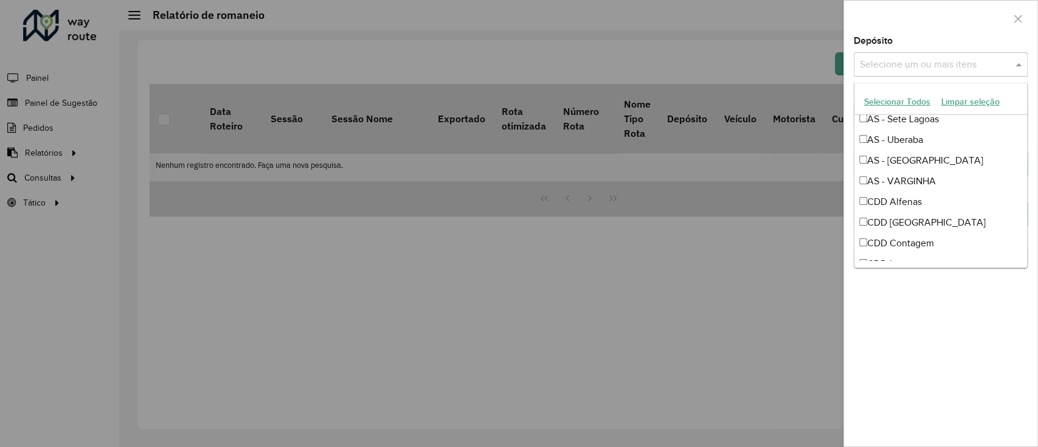
scroll to position [162, 0]
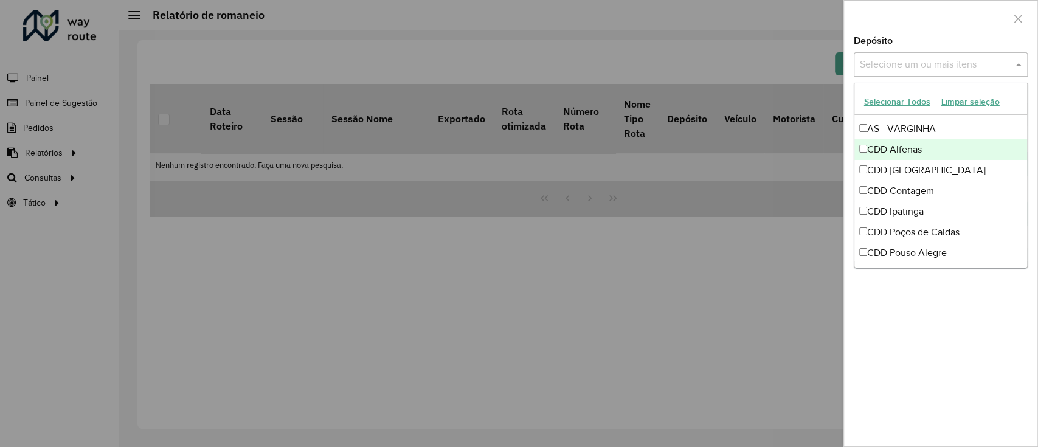
click at [918, 148] on div "CDD Alfenas" at bounding box center [940, 149] width 173 height 21
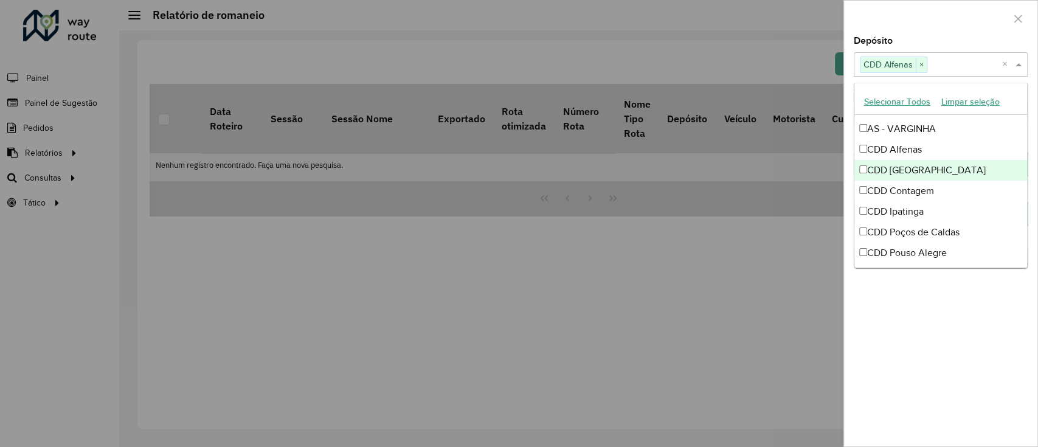
click at [915, 167] on div "CDD [GEOGRAPHIC_DATA]" at bounding box center [940, 170] width 173 height 21
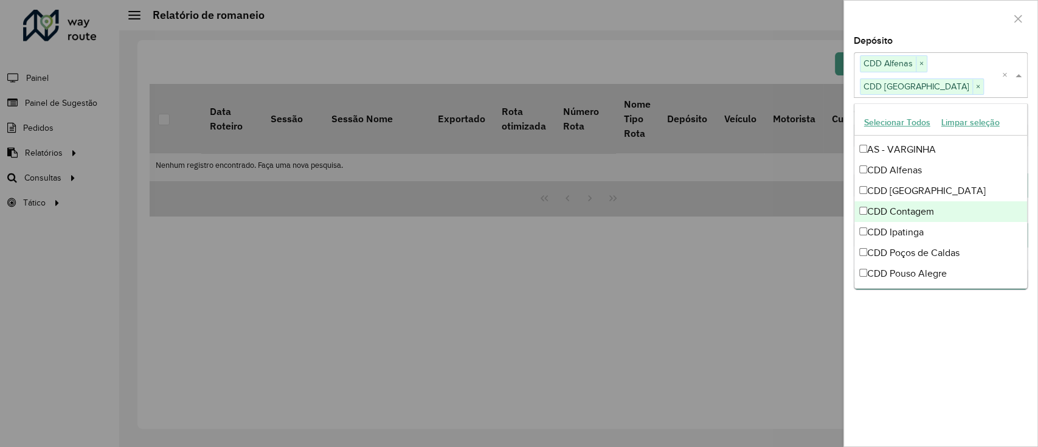
click at [909, 207] on div "CDD Contagem" at bounding box center [940, 211] width 173 height 21
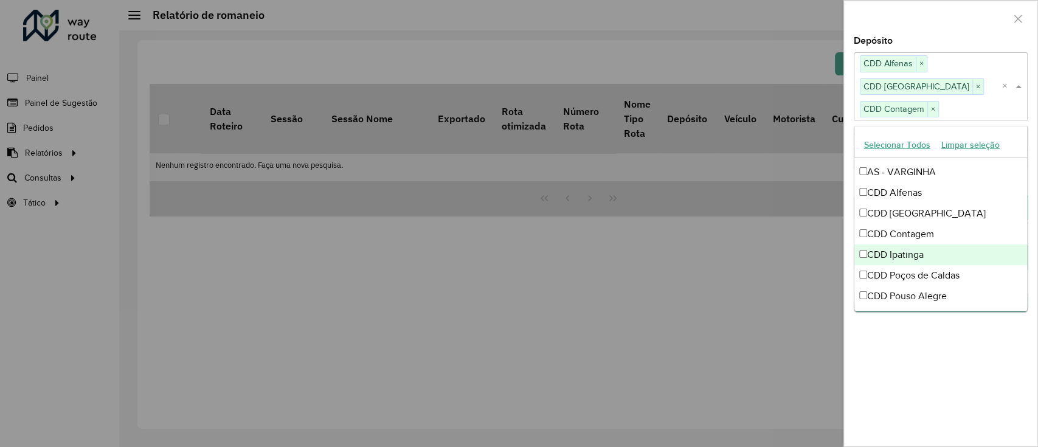
click at [909, 247] on div "CDD Ipatinga" at bounding box center [940, 254] width 173 height 21
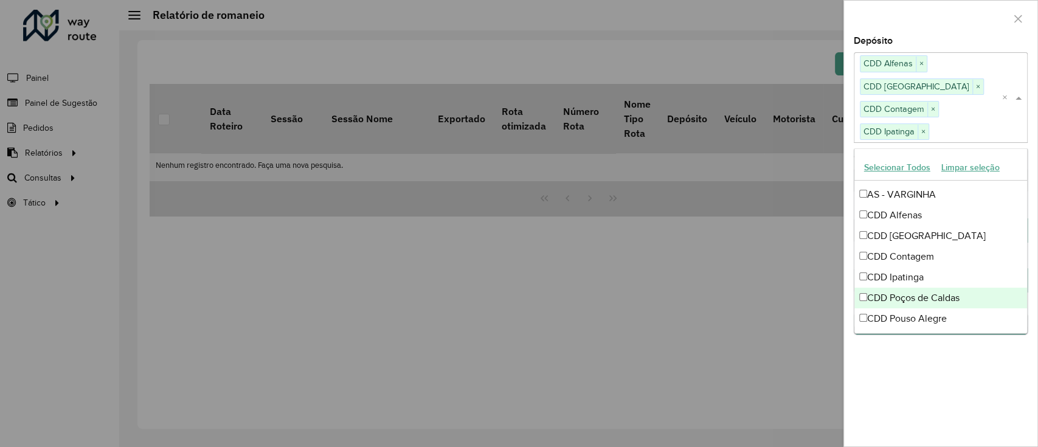
click at [914, 292] on div "CDD Poços de Caldas" at bounding box center [940, 298] width 173 height 21
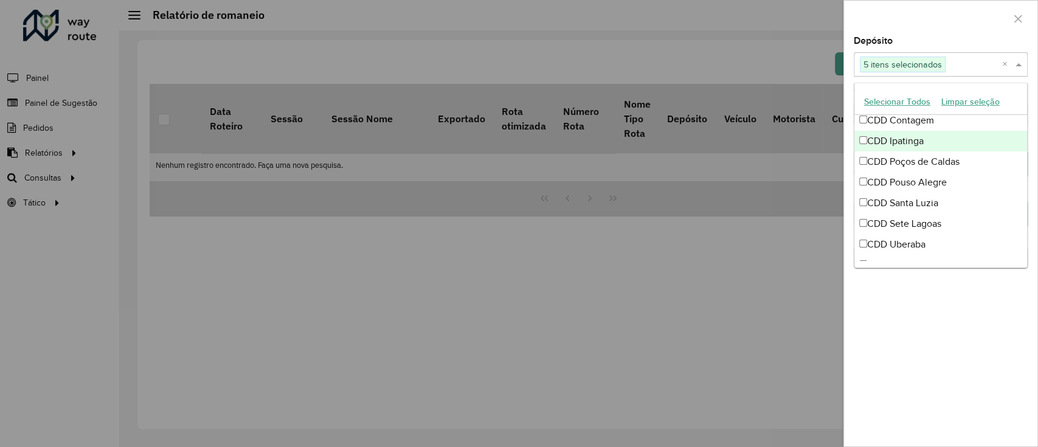
scroll to position [207, 0]
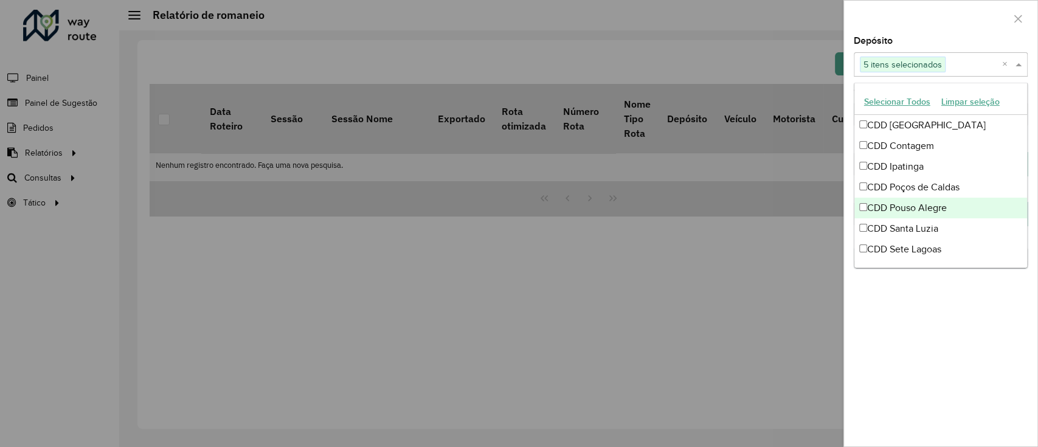
click at [921, 205] on div "CDD Pouso Alegre" at bounding box center [940, 208] width 173 height 21
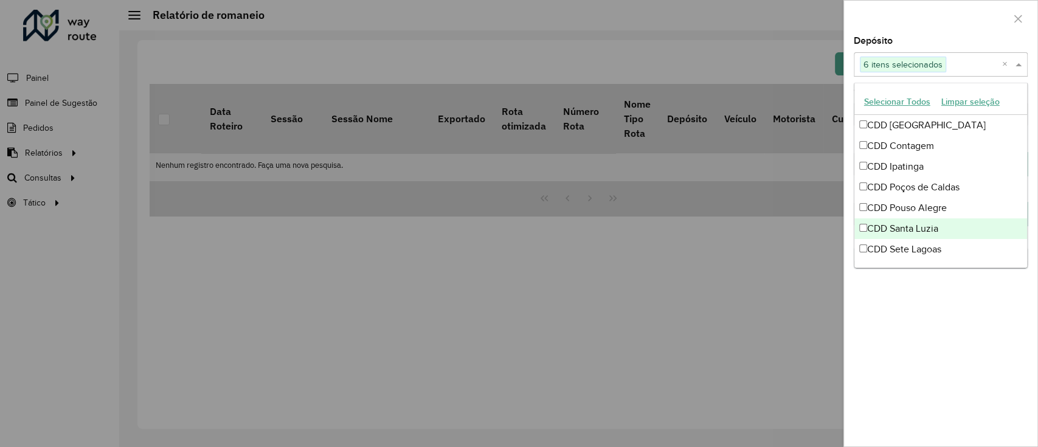
click at [920, 226] on div "CDD Santa Luzia" at bounding box center [940, 228] width 173 height 21
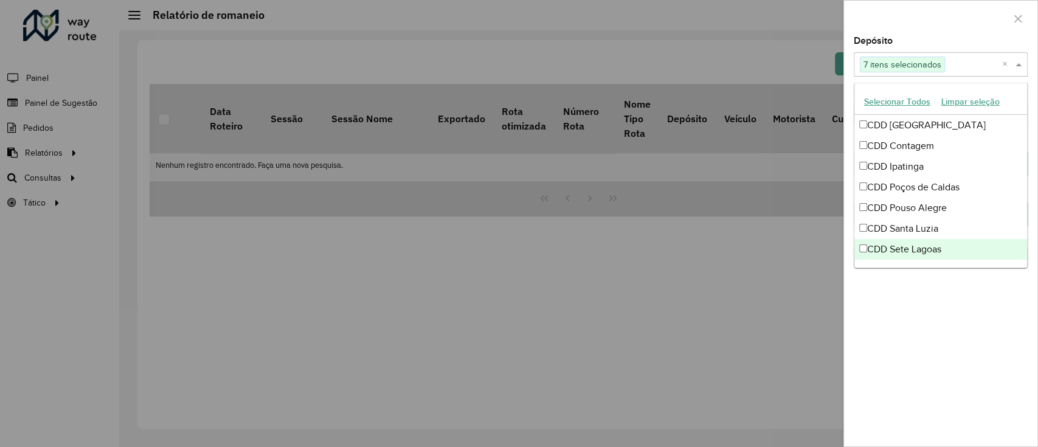
click at [920, 244] on div "CDD Sete Lagoas" at bounding box center [940, 249] width 173 height 21
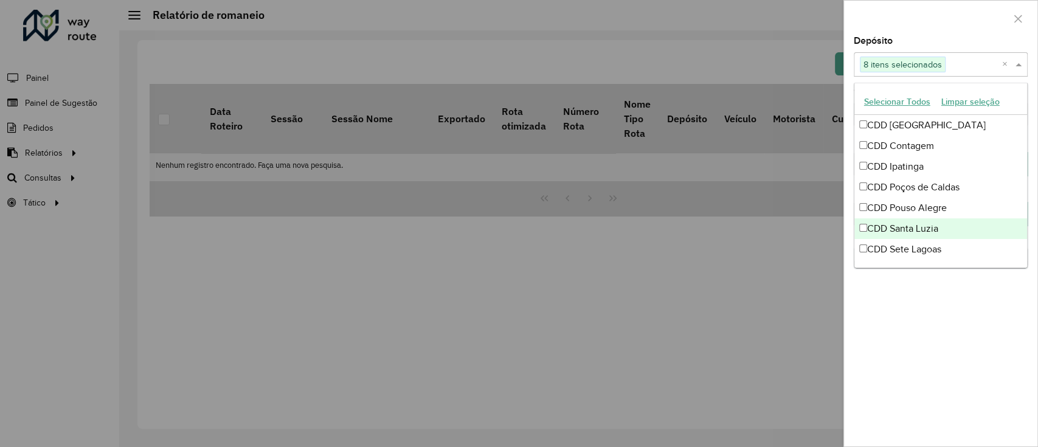
scroll to position [288, 0]
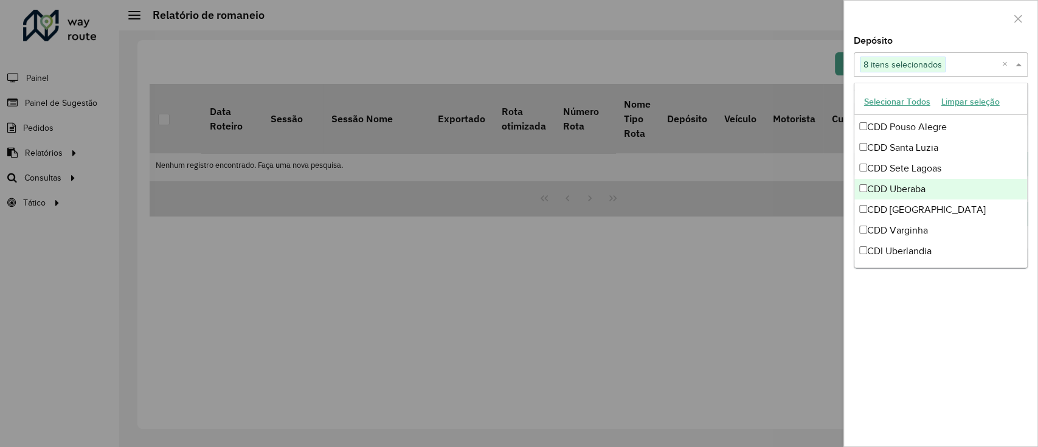
click at [930, 179] on div "CDD Uberaba" at bounding box center [940, 189] width 173 height 21
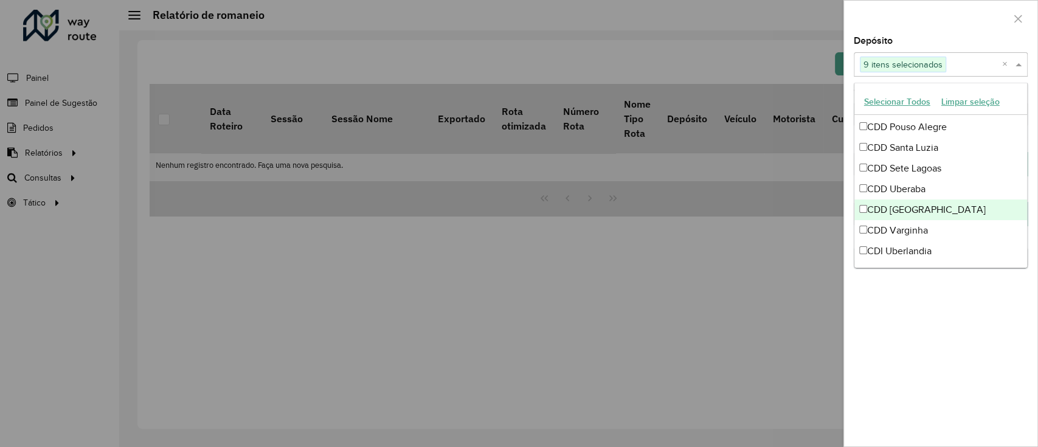
click at [929, 203] on div "CDD [GEOGRAPHIC_DATA]" at bounding box center [940, 209] width 173 height 21
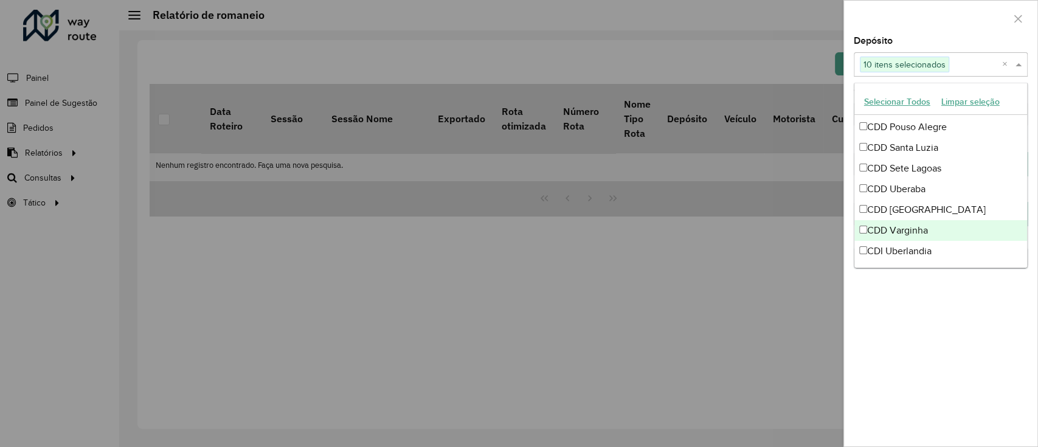
click at [928, 230] on div "CDD Varginha" at bounding box center [940, 230] width 173 height 21
click at [928, 246] on div "CDI Uberlandia" at bounding box center [940, 251] width 173 height 21
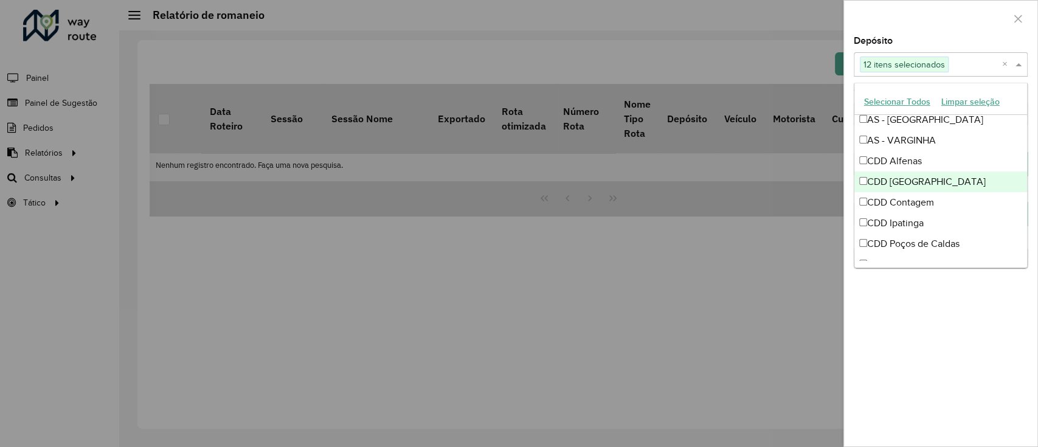
scroll to position [126, 0]
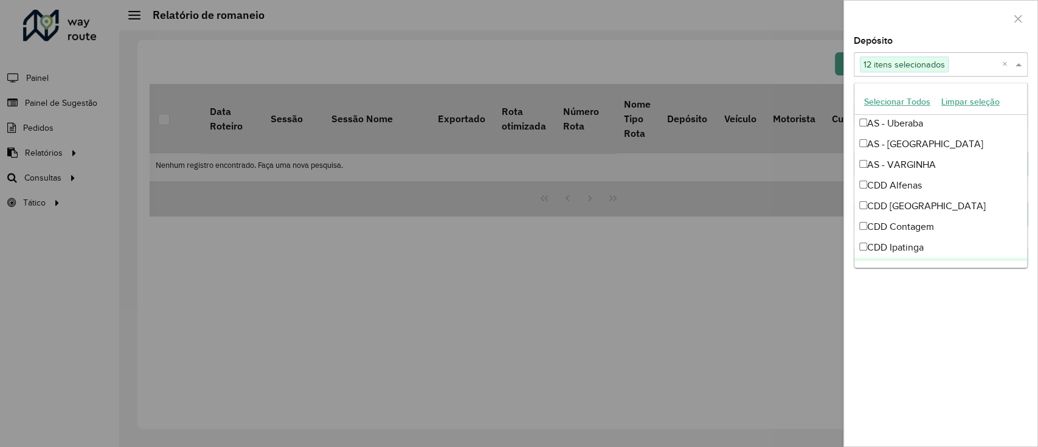
click at [932, 311] on div "**********" at bounding box center [940, 241] width 193 height 410
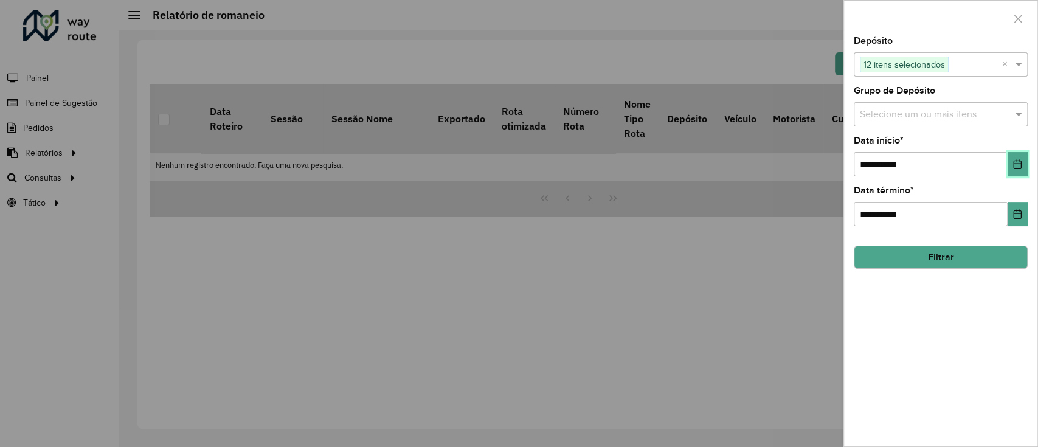
click at [1012, 166] on icon "Choose Date" at bounding box center [1017, 164] width 10 height 10
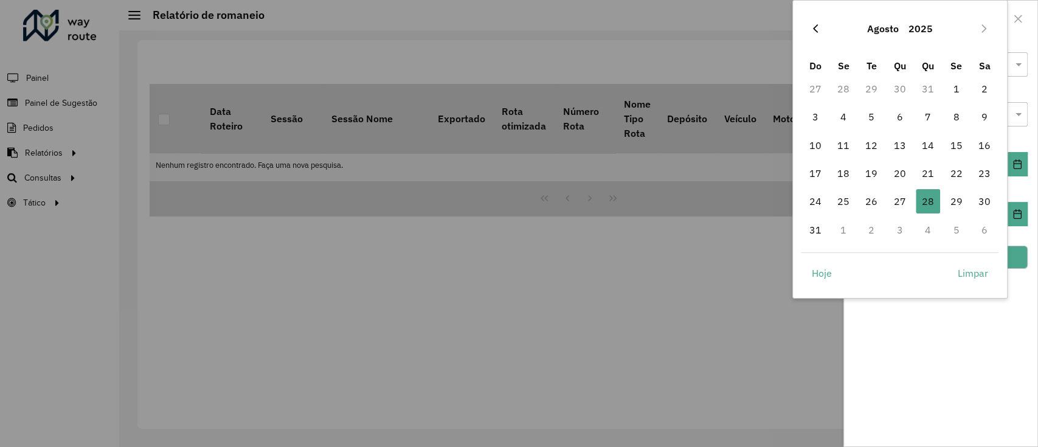
click at [822, 20] on button "Previous Month" at bounding box center [814, 28] width 19 height 19
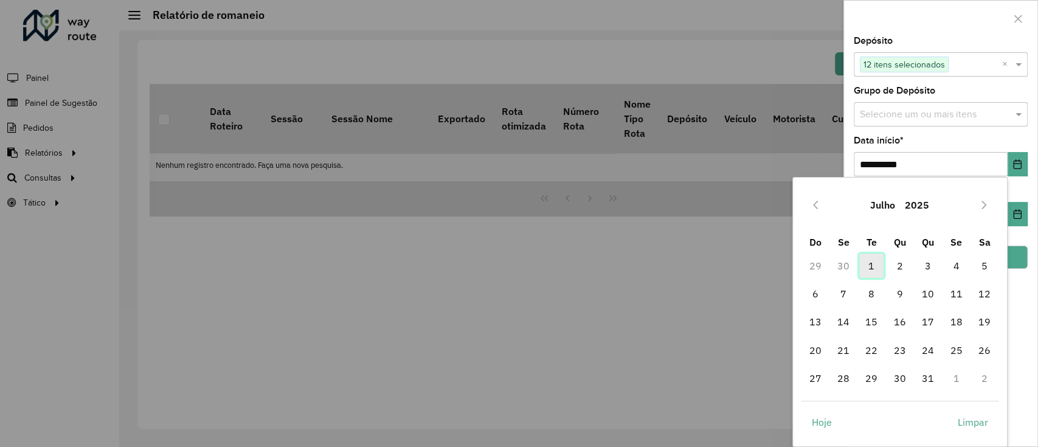
click at [870, 263] on span "1" at bounding box center [871, 265] width 24 height 24
type input "**********"
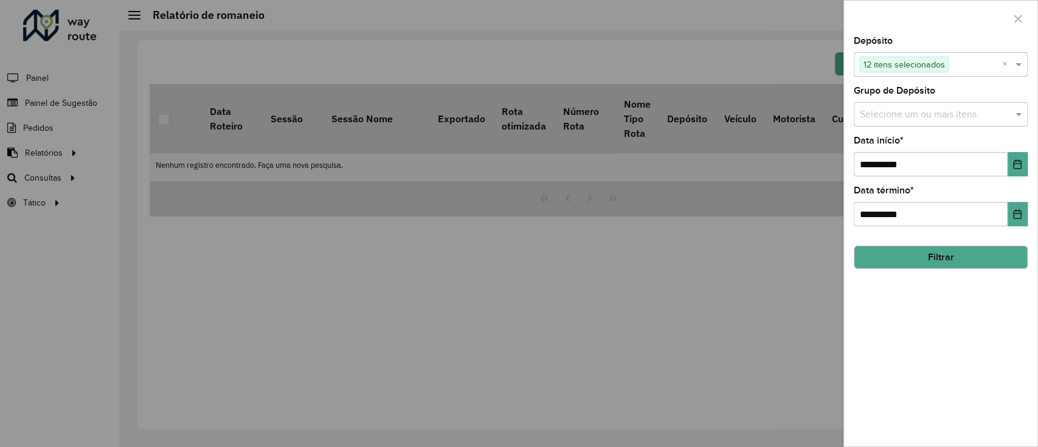
click at [982, 255] on button "Filtrar" at bounding box center [940, 257] width 174 height 23
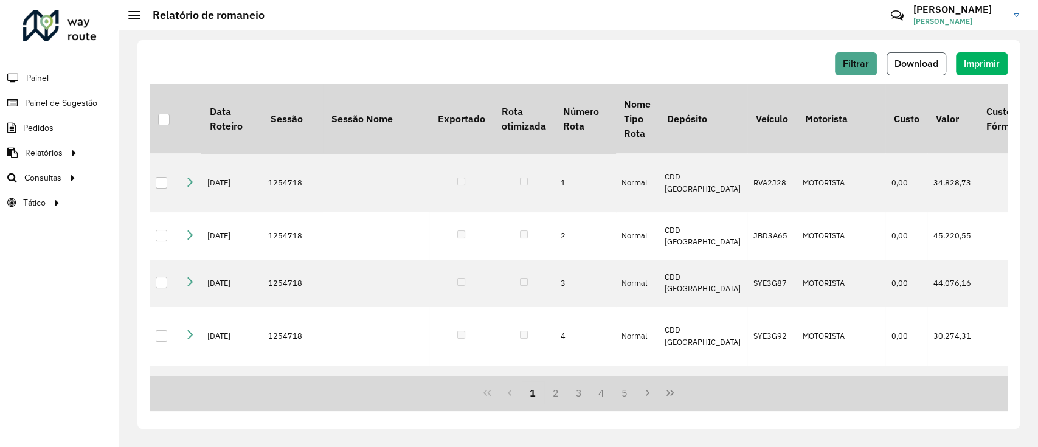
click at [914, 66] on span "Download" at bounding box center [916, 63] width 44 height 10
click at [856, 63] on span "Filtrar" at bounding box center [855, 63] width 26 height 10
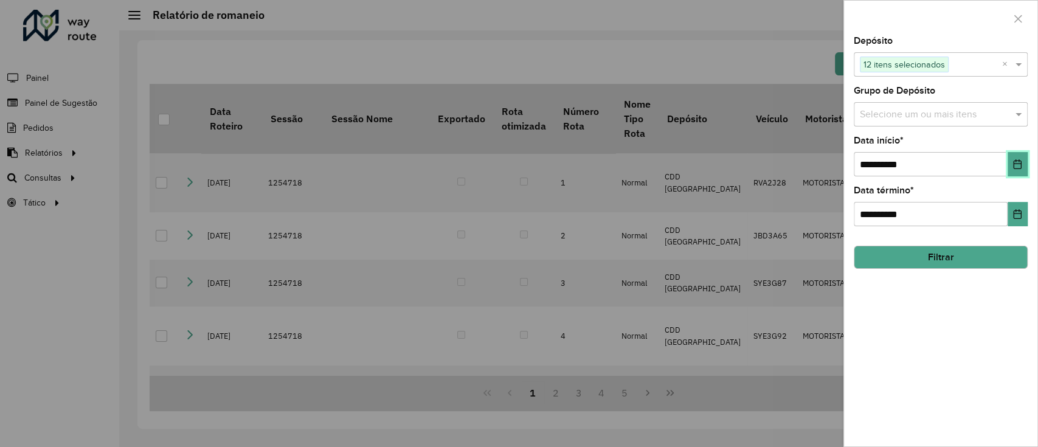
click at [1013, 165] on icon "Choose Date" at bounding box center [1017, 164] width 8 height 10
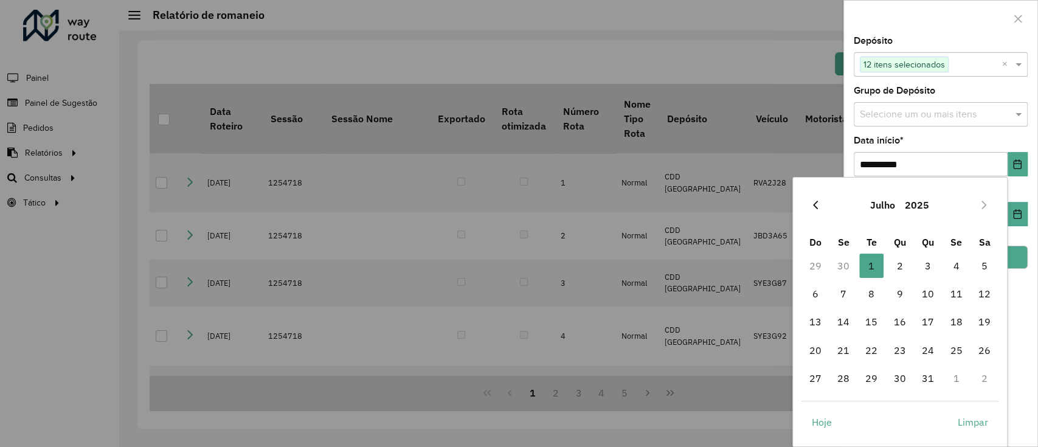
click at [821, 198] on button "Previous Month" at bounding box center [814, 204] width 19 height 19
click at [815, 261] on span "1" at bounding box center [814, 265] width 24 height 24
type input "**********"
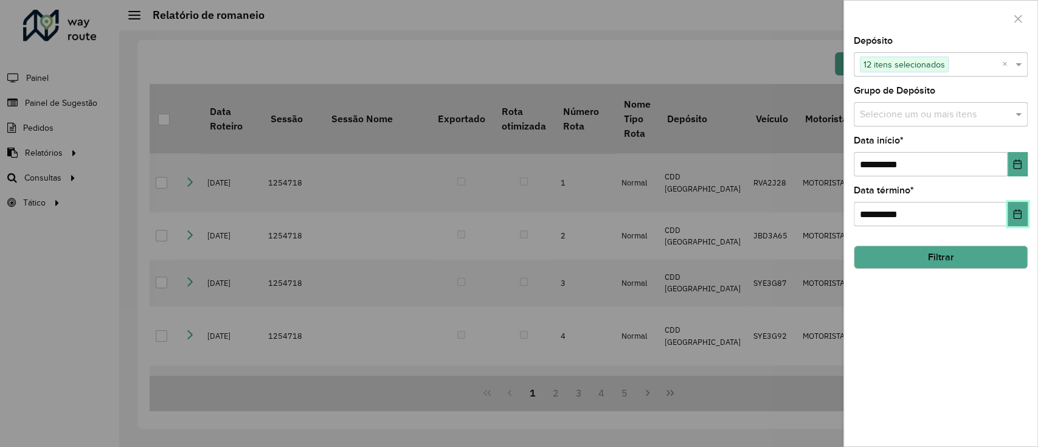
click at [1018, 213] on icon "Choose Date" at bounding box center [1017, 214] width 10 height 10
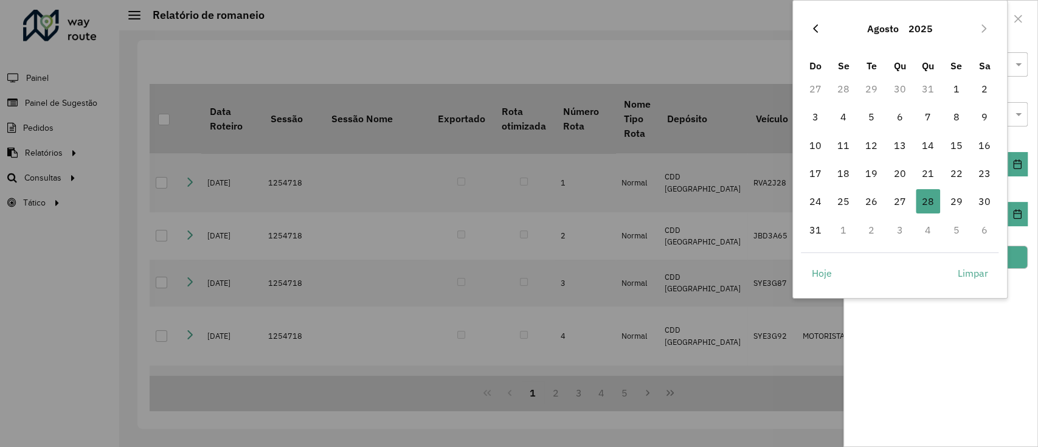
click at [819, 27] on icon "Previous Month" at bounding box center [815, 29] width 10 height 10
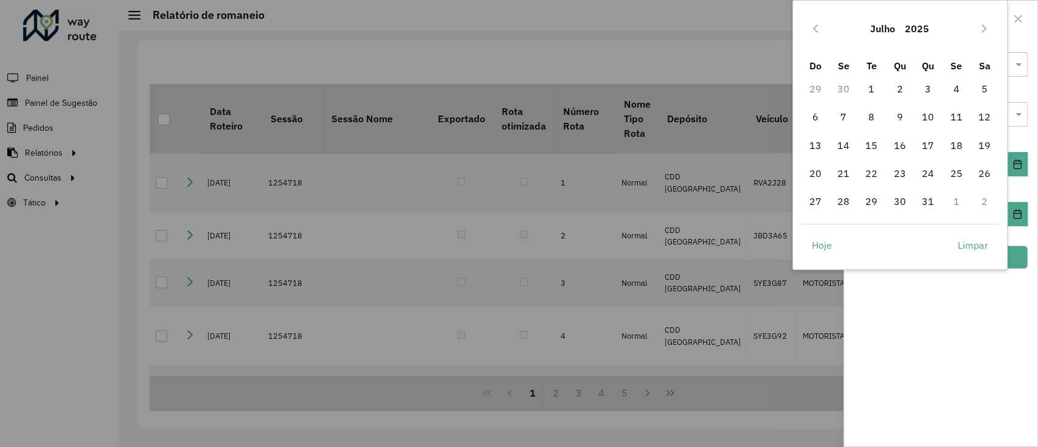
click at [819, 27] on icon "Previous Month" at bounding box center [815, 29] width 10 height 10
click at [842, 201] on span "30" at bounding box center [843, 201] width 24 height 24
type input "**********"
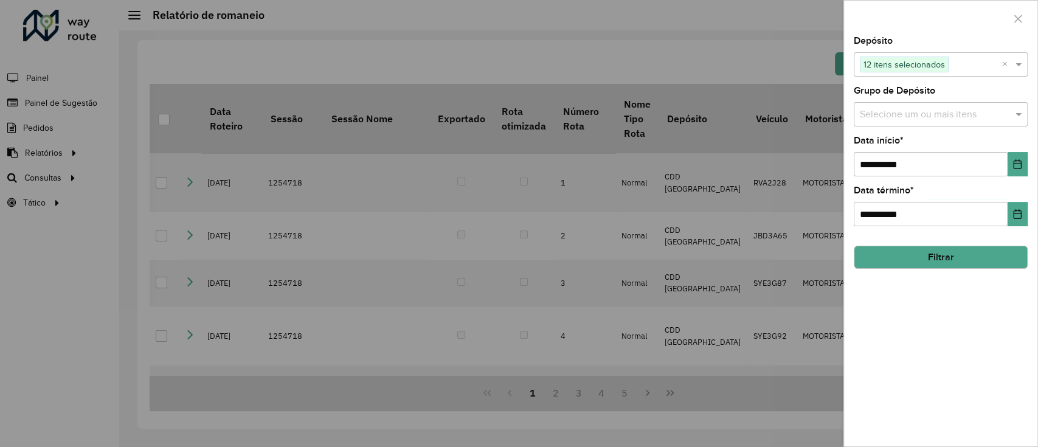
click at [971, 257] on button "Filtrar" at bounding box center [940, 257] width 174 height 23
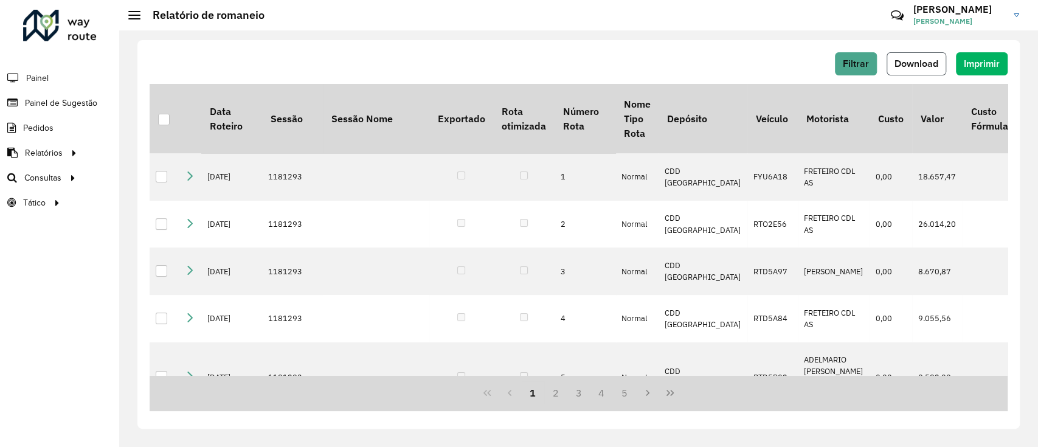
click at [935, 64] on span "Download" at bounding box center [916, 63] width 44 height 10
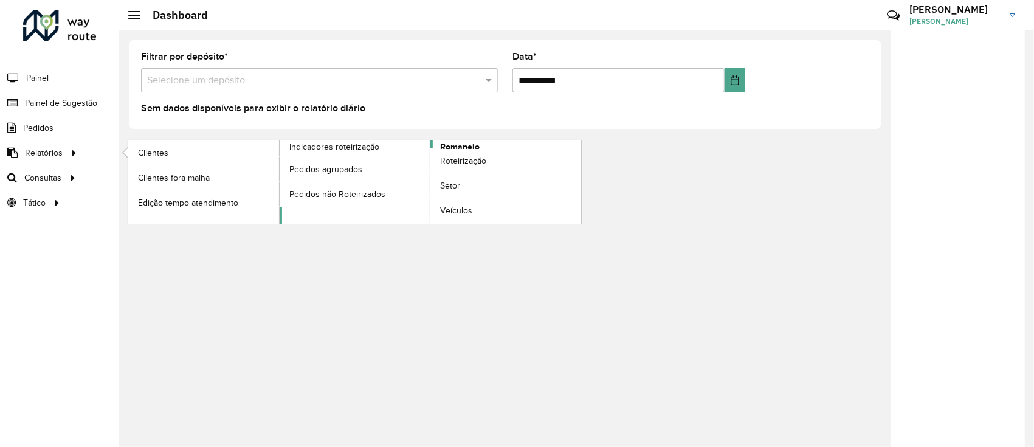
click at [483, 143] on link "Romaneio" at bounding box center [431, 181] width 302 height 83
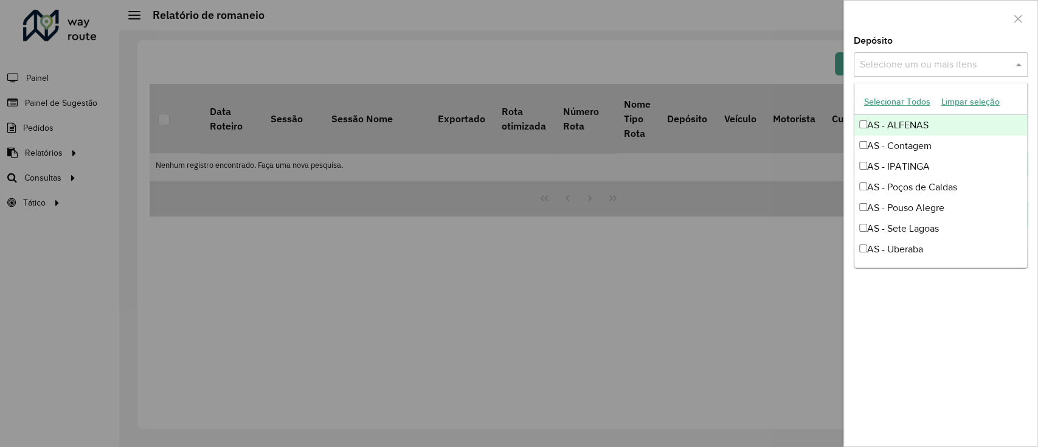
click at [932, 68] on input "text" at bounding box center [934, 65] width 156 height 15
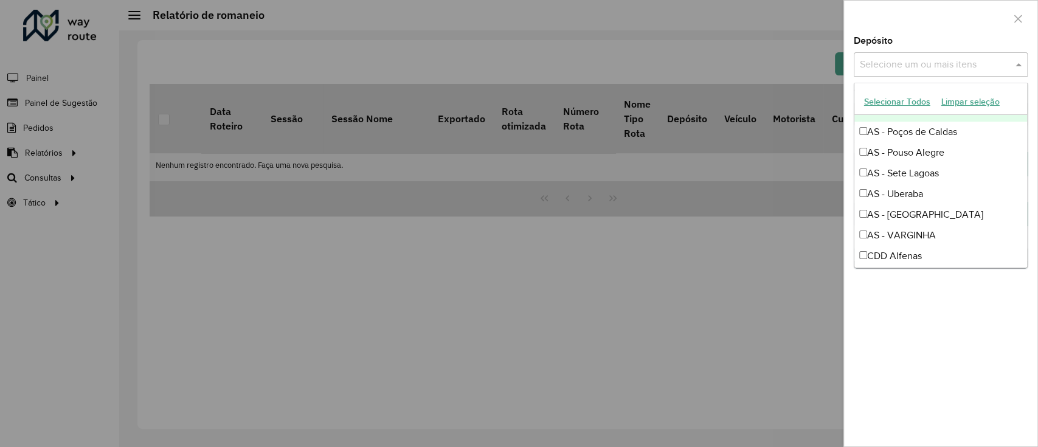
scroll to position [81, 0]
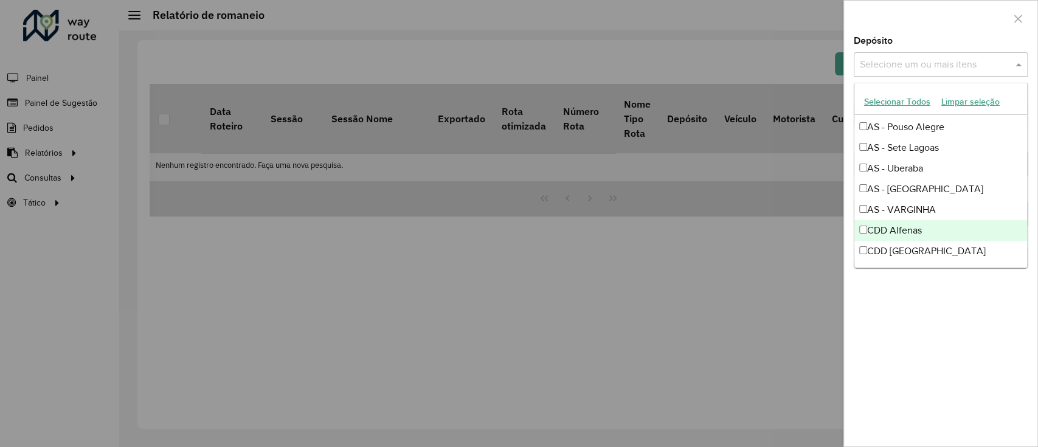
click at [915, 224] on div "CDD Alfenas" at bounding box center [940, 230] width 173 height 21
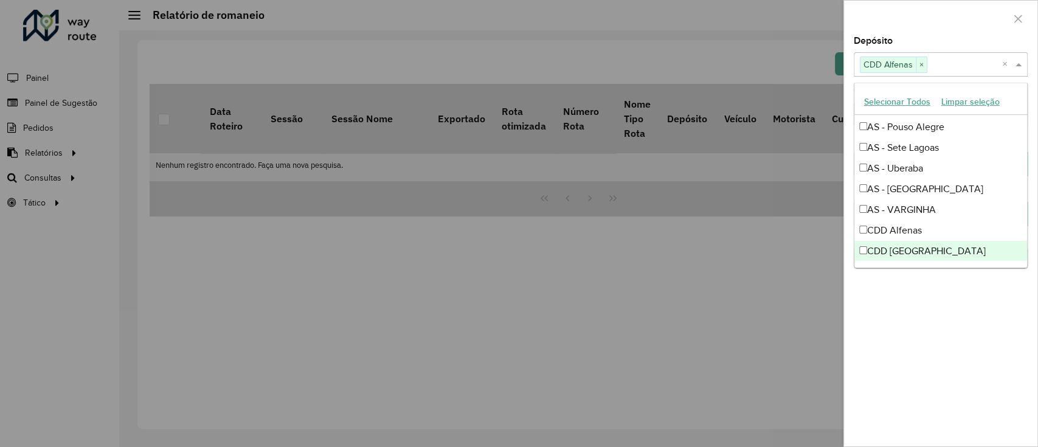
click at [920, 244] on div "CDD [GEOGRAPHIC_DATA]" at bounding box center [940, 251] width 173 height 21
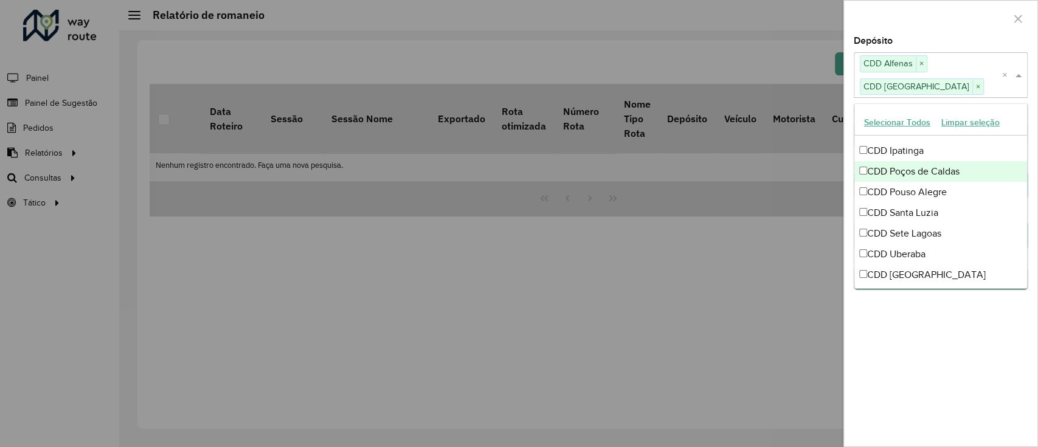
scroll to position [162, 0]
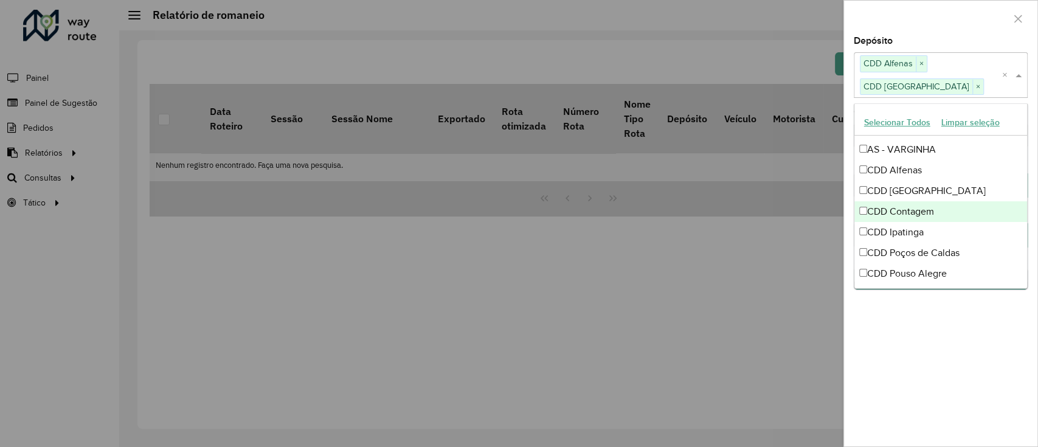
click at [920, 218] on div "CDD Contagem" at bounding box center [940, 211] width 173 height 21
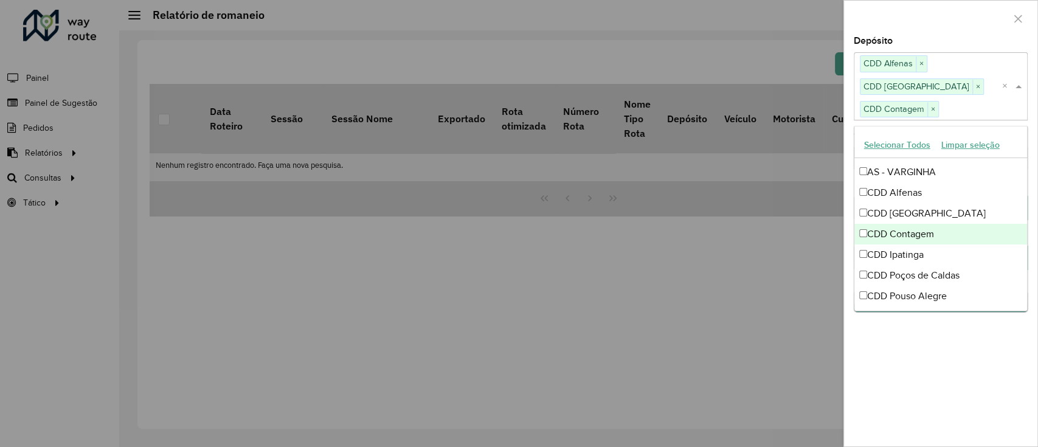
click at [918, 234] on div "CDD Contagem" at bounding box center [940, 234] width 173 height 21
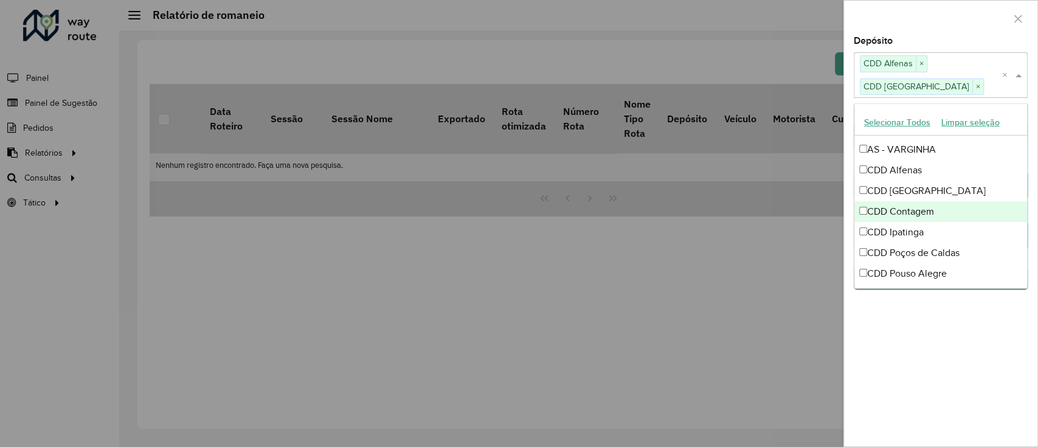
click at [918, 207] on div "CDD Contagem" at bounding box center [940, 211] width 173 height 21
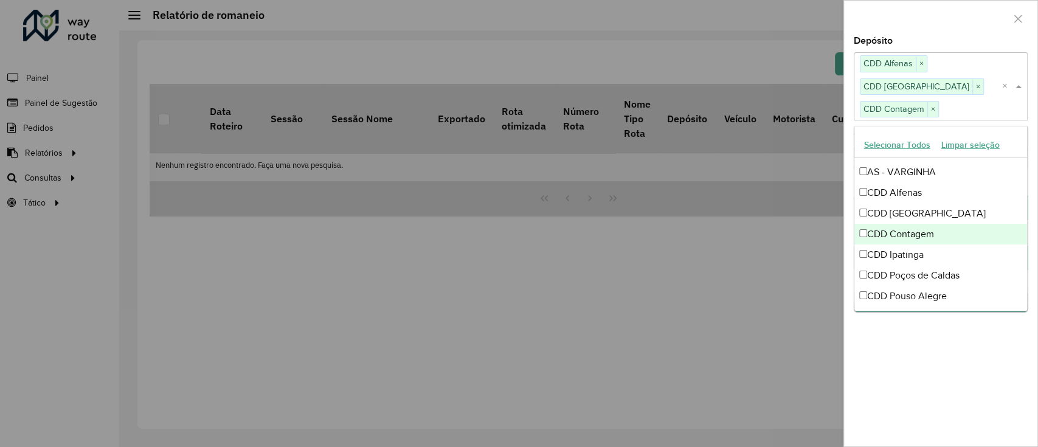
click at [918, 244] on div "CDD Ipatinga" at bounding box center [940, 254] width 173 height 21
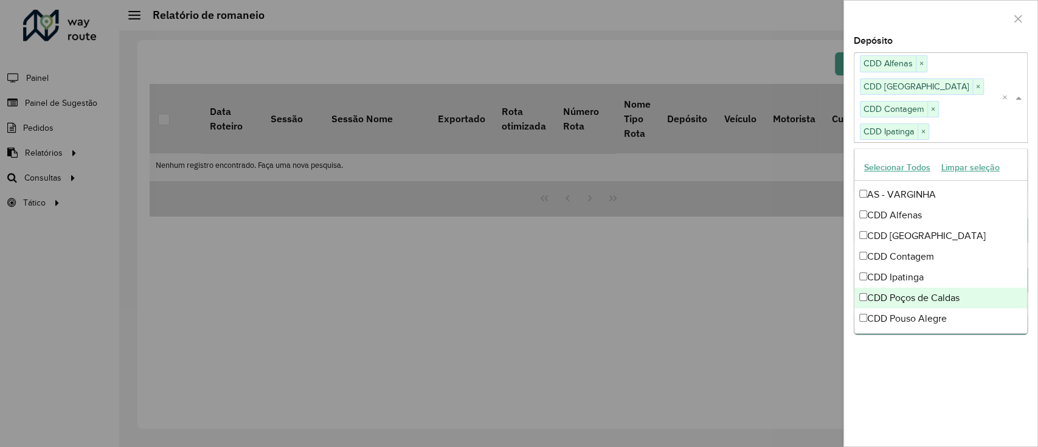
click at [922, 294] on div "CDD Poços de Caldas" at bounding box center [940, 298] width 173 height 21
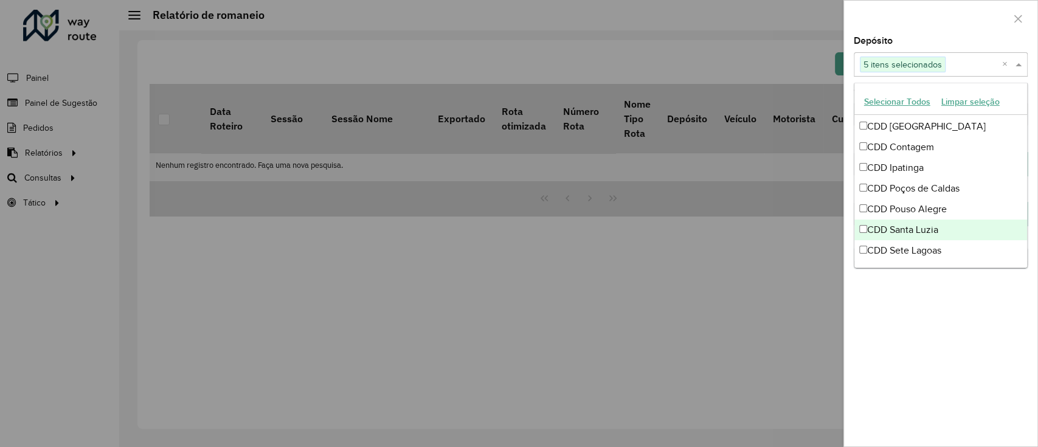
scroll to position [243, 0]
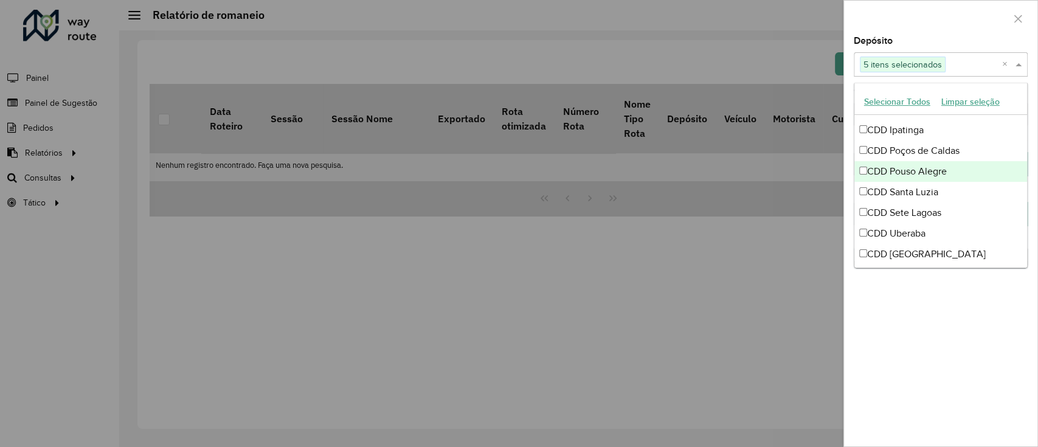
click at [936, 167] on div "CDD Pouso Alegre" at bounding box center [940, 171] width 173 height 21
click at [934, 195] on div "CDD Santa Luzia" at bounding box center [940, 192] width 173 height 21
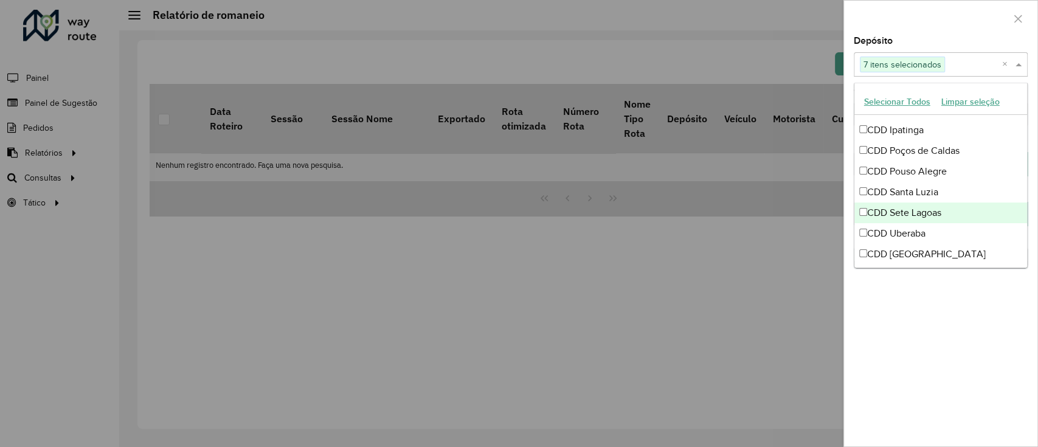
click at [932, 212] on div "CDD Sete Lagoas" at bounding box center [940, 212] width 173 height 21
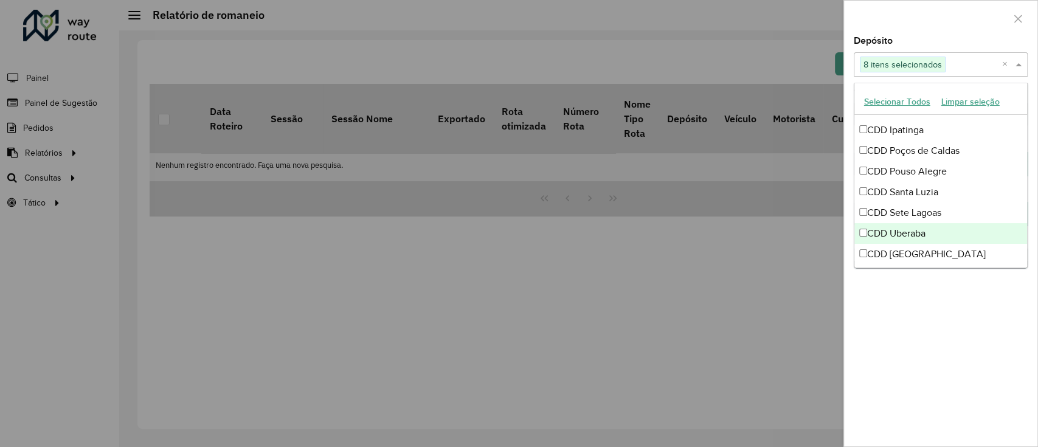
click at [932, 229] on div "CDD Uberaba" at bounding box center [940, 233] width 173 height 21
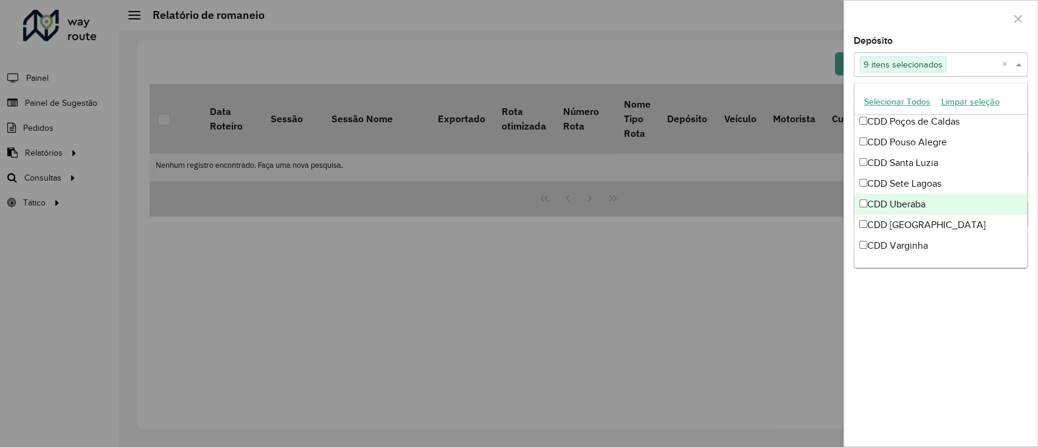
scroll to position [288, 0]
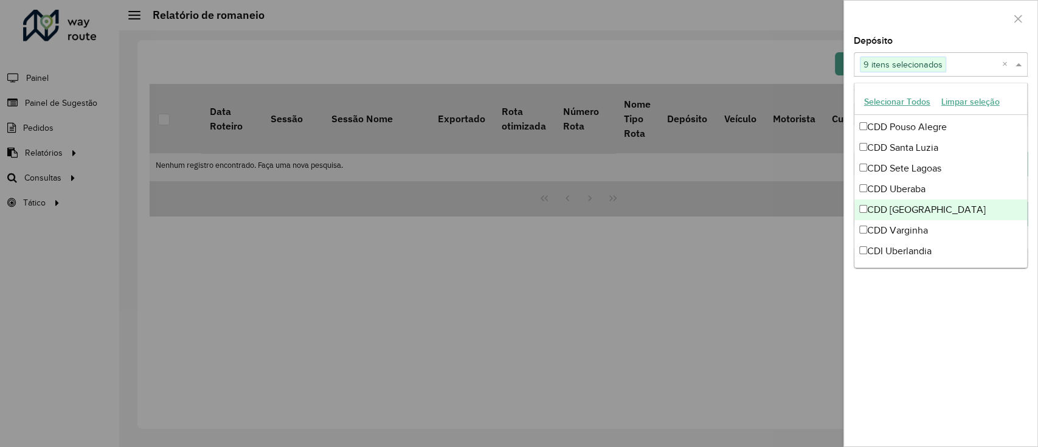
click at [934, 208] on div "CDD [GEOGRAPHIC_DATA]" at bounding box center [940, 209] width 173 height 21
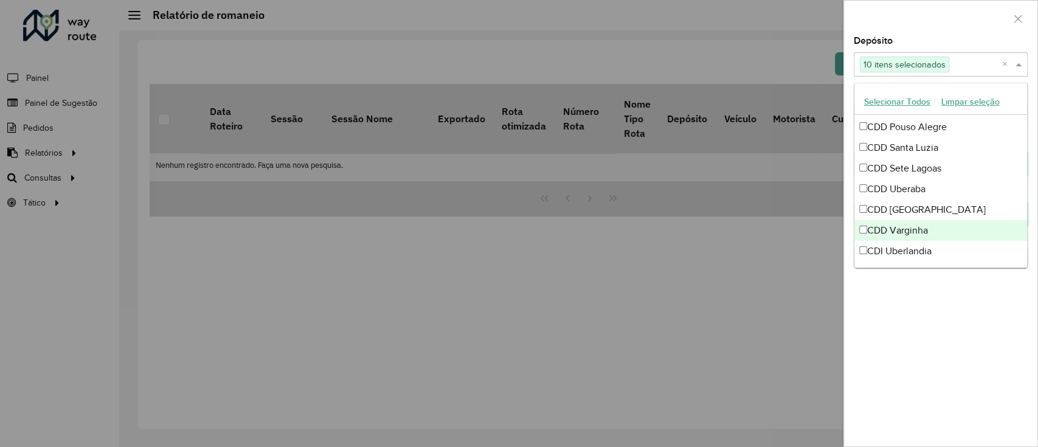
click at [929, 229] on div "CDD Varginha" at bounding box center [940, 230] width 173 height 21
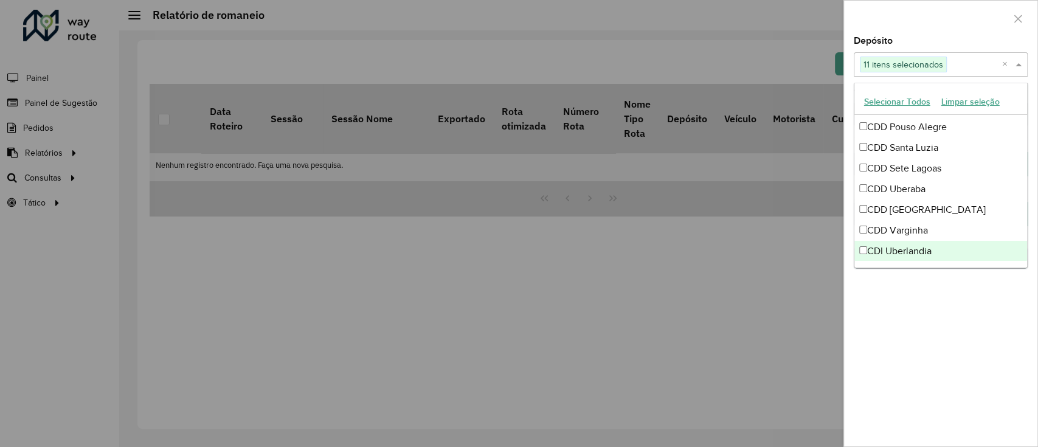
click at [929, 245] on div "CDI Uberlandia" at bounding box center [940, 251] width 173 height 21
click at [931, 299] on div "**********" at bounding box center [940, 241] width 193 height 410
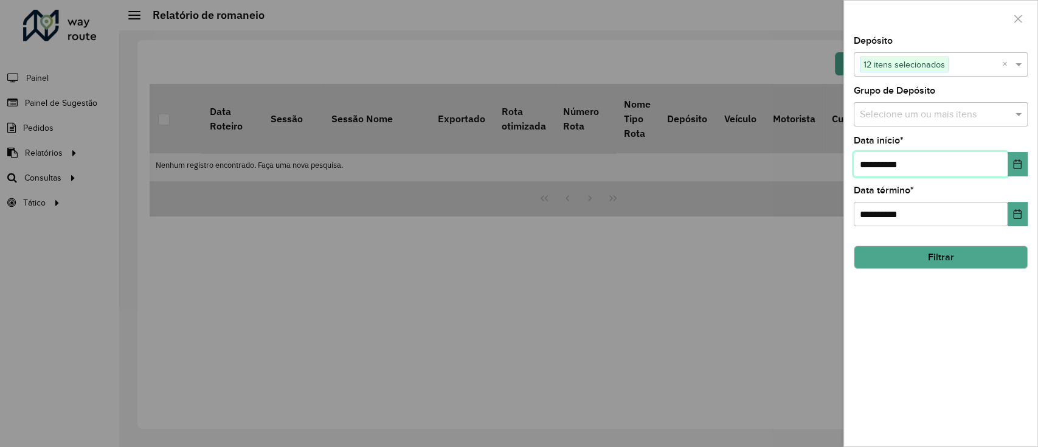
click at [1007, 160] on span "**********" at bounding box center [940, 164] width 174 height 24
click at [1015, 170] on button "Choose Date" at bounding box center [1017, 164] width 20 height 24
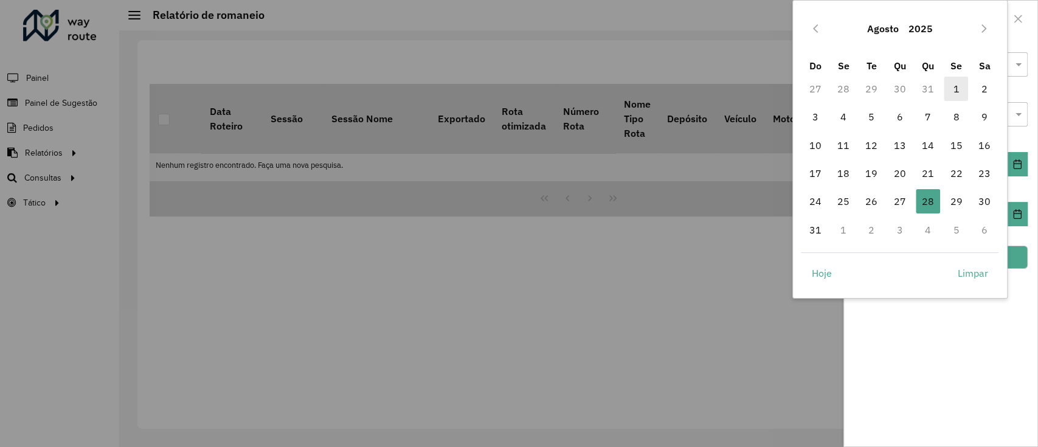
click at [960, 88] on span "1" at bounding box center [955, 89] width 24 height 24
type input "**********"
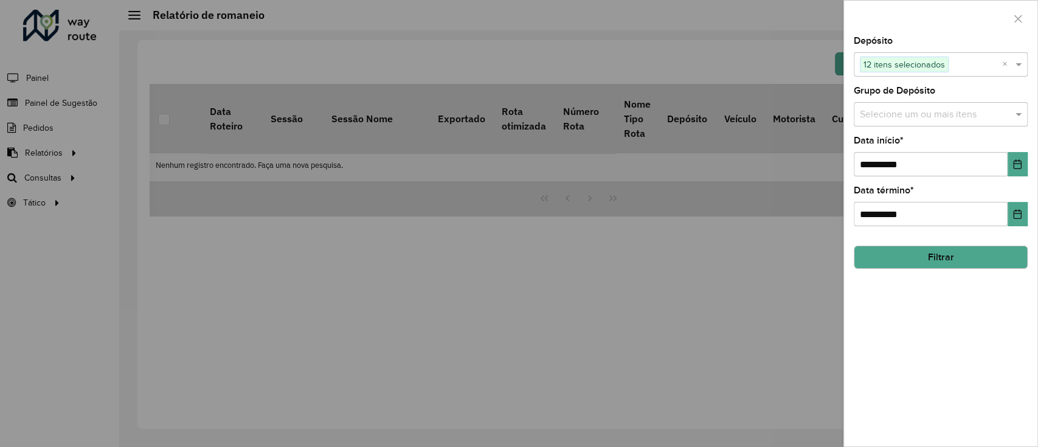
click at [977, 253] on button "Filtrar" at bounding box center [940, 257] width 174 height 23
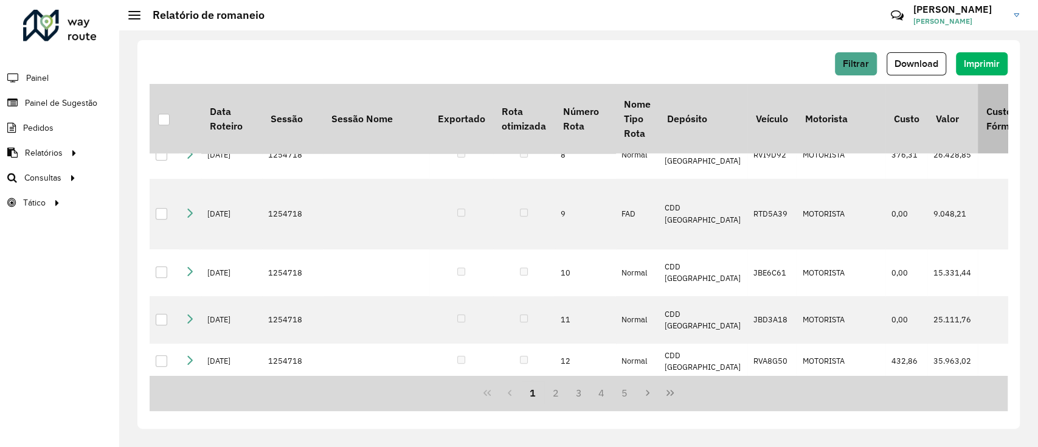
scroll to position [324, 0]
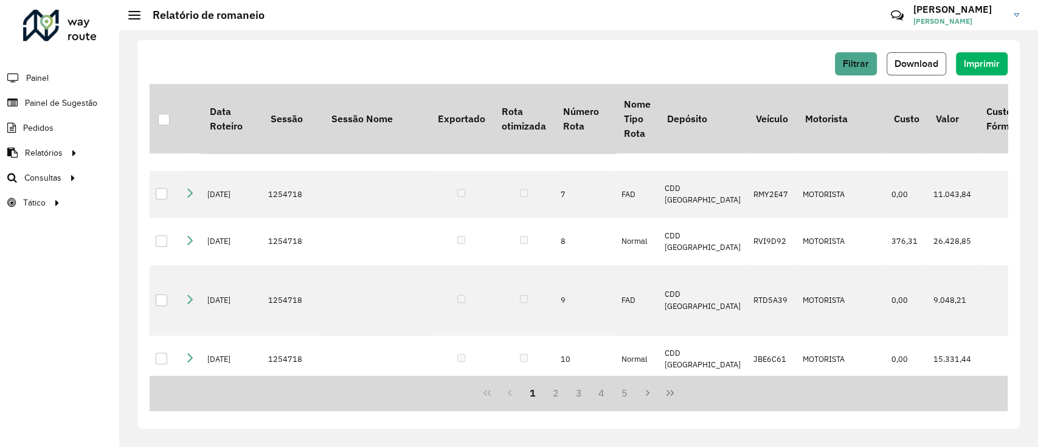
click at [921, 61] on span "Download" at bounding box center [916, 63] width 44 height 10
